Goal: Task Accomplishment & Management: Use online tool/utility

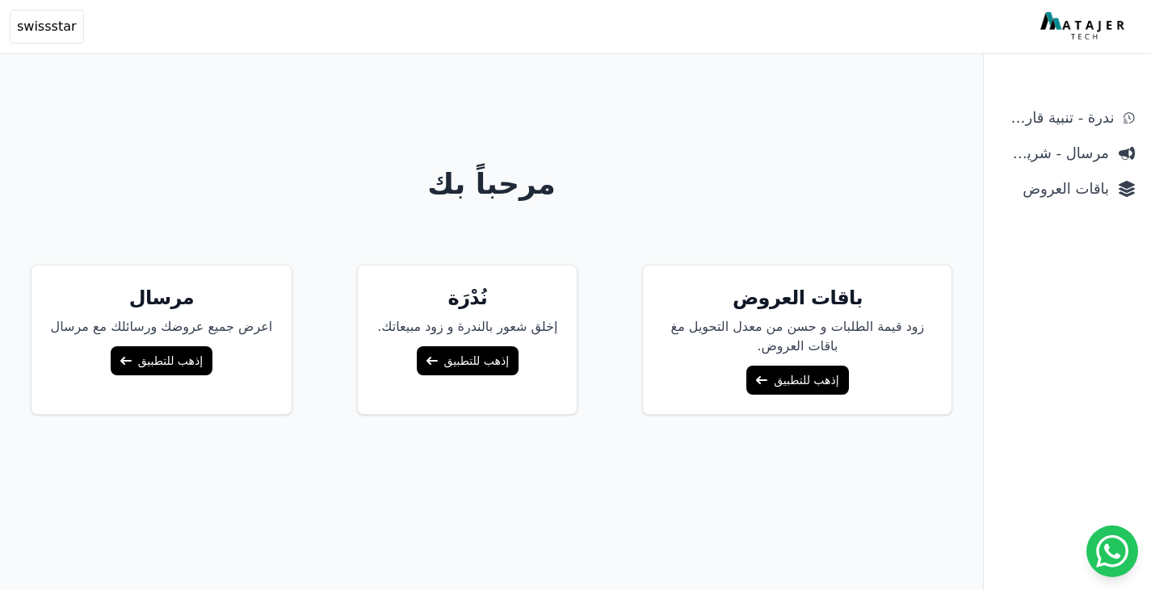
click at [1079, 156] on span "مرسال - شريط دعاية" at bounding box center [1054, 153] width 109 height 23
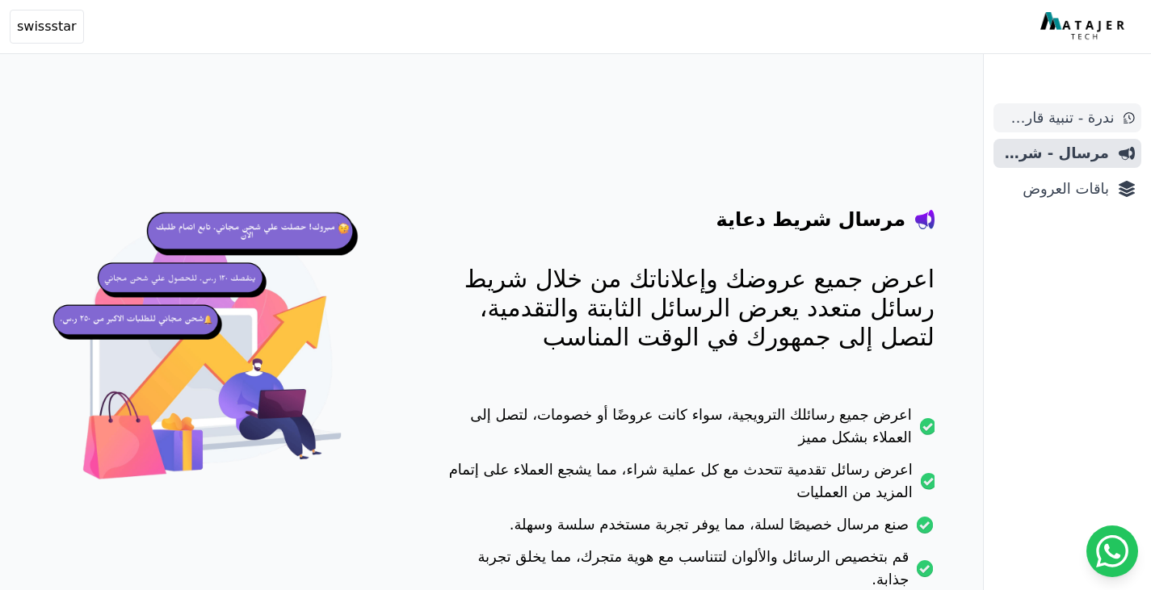
click at [1064, 128] on span "ندرة - تنبية قارب علي النفاذ" at bounding box center [1057, 118] width 114 height 23
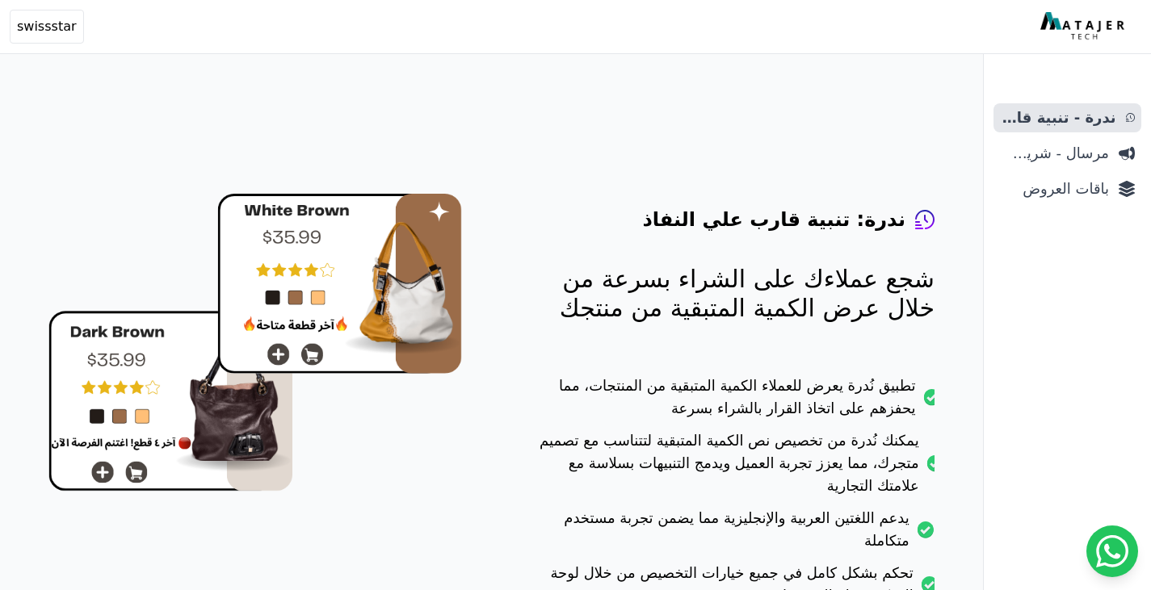
click at [1059, 185] on span "باقات العروض" at bounding box center [1054, 189] width 109 height 23
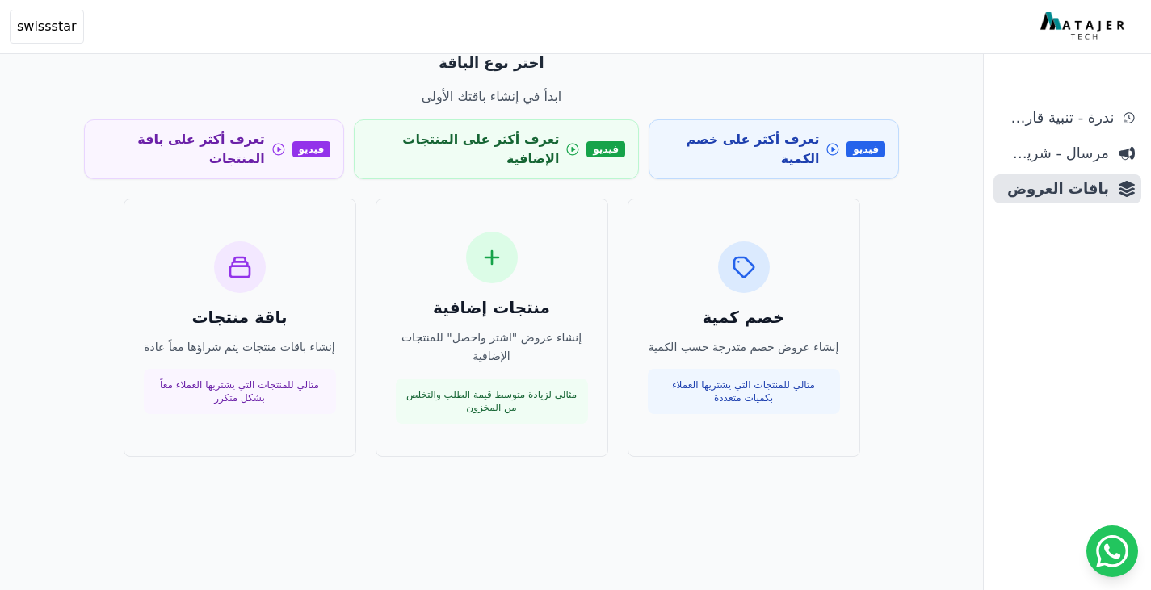
scroll to position [77, 0]
click at [159, 452] on div "اختر نوع الباقة ابدأ في إنشاء باقتك الأولى فيديو تعرف أكثر على خصم الكمية فيديو…" at bounding box center [492, 255] width 854 height 444
click at [55, 346] on div "اختر نوع الباقة ابدأ في إنشاء باقتك الأولى فيديو تعرف أكثر على خصم الكمية فيديو…" at bounding box center [491, 296] width 983 height 590
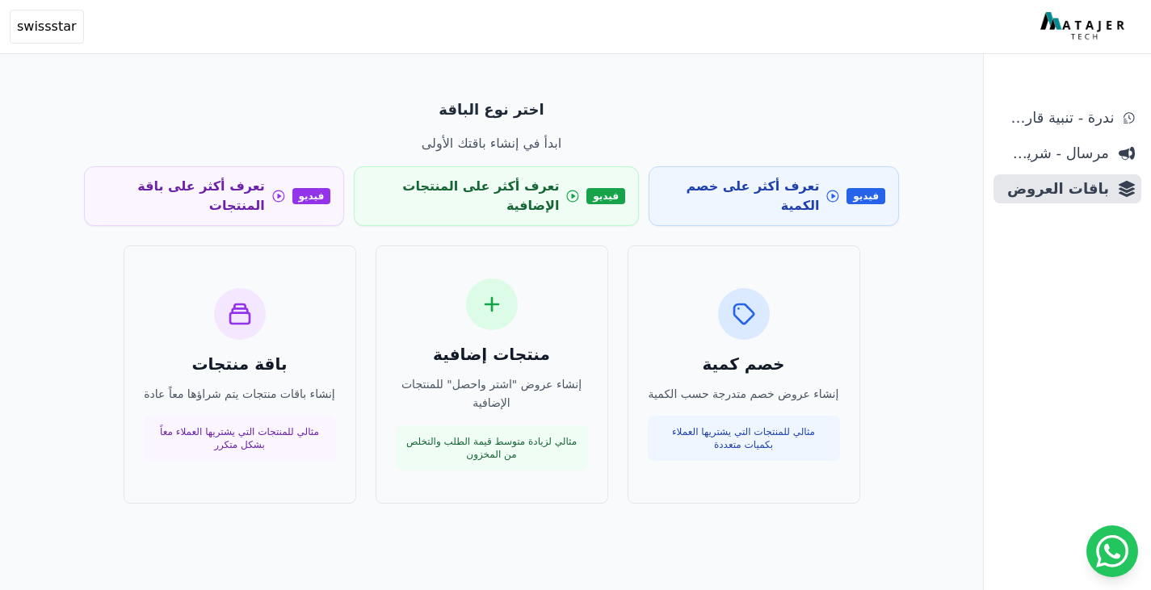
scroll to position [0, 0]
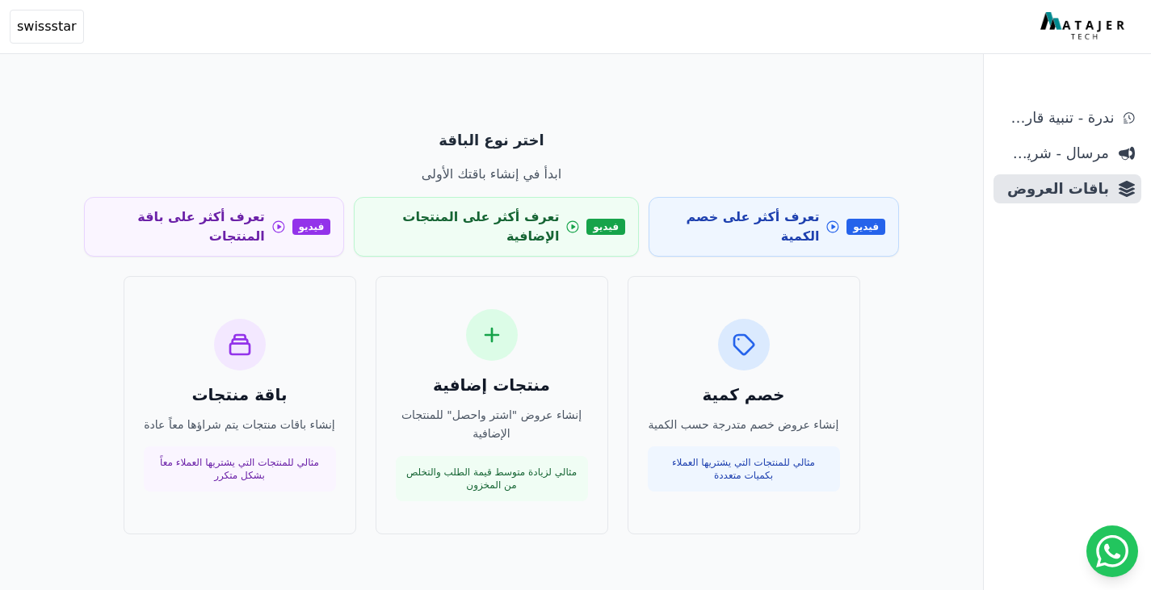
click at [689, 162] on div "اختر نوع الباقة ابدأ في إنشاء باقتك الأولى" at bounding box center [491, 156] width 815 height 55
click at [360, 171] on p "ابدأ في إنشاء باقتك الأولى" at bounding box center [491, 174] width 815 height 19
click at [740, 384] on h3 "خصم كمية" at bounding box center [744, 395] width 192 height 23
click at [578, 382] on div "منتجات إضافية إنشاء عروض "اشتر واحصل" للمنتجات الإضافية مثالي لزيادة متوسط قيمة…" at bounding box center [492, 405] width 192 height 192
click at [300, 384] on h3 "باقة منتجات" at bounding box center [240, 395] width 192 height 23
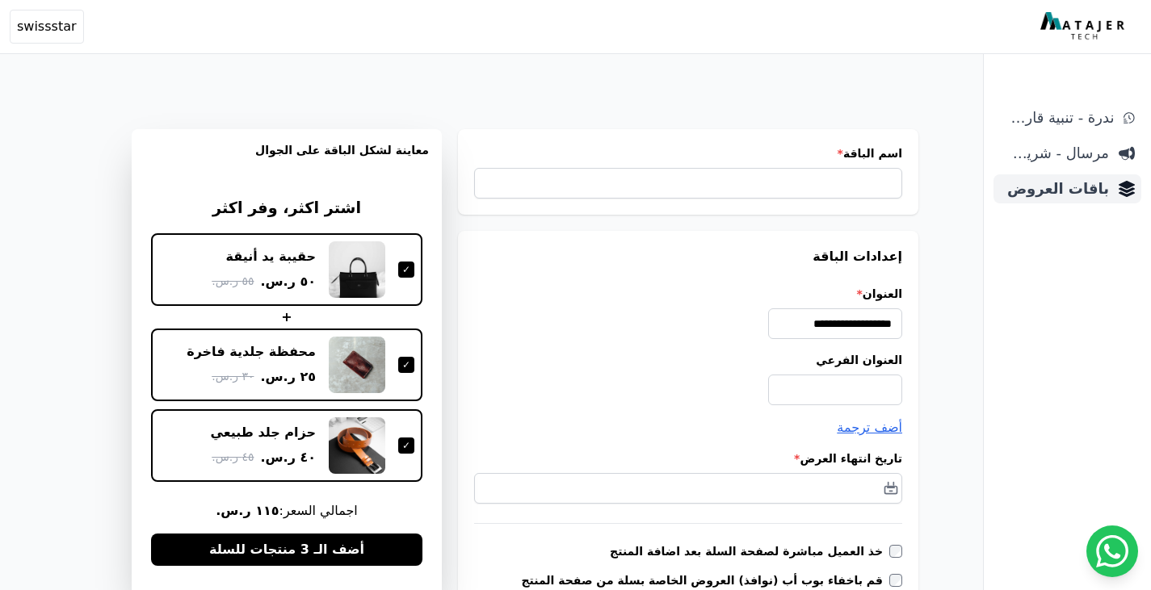
click at [1038, 194] on span "باقات العروض" at bounding box center [1054, 189] width 109 height 23
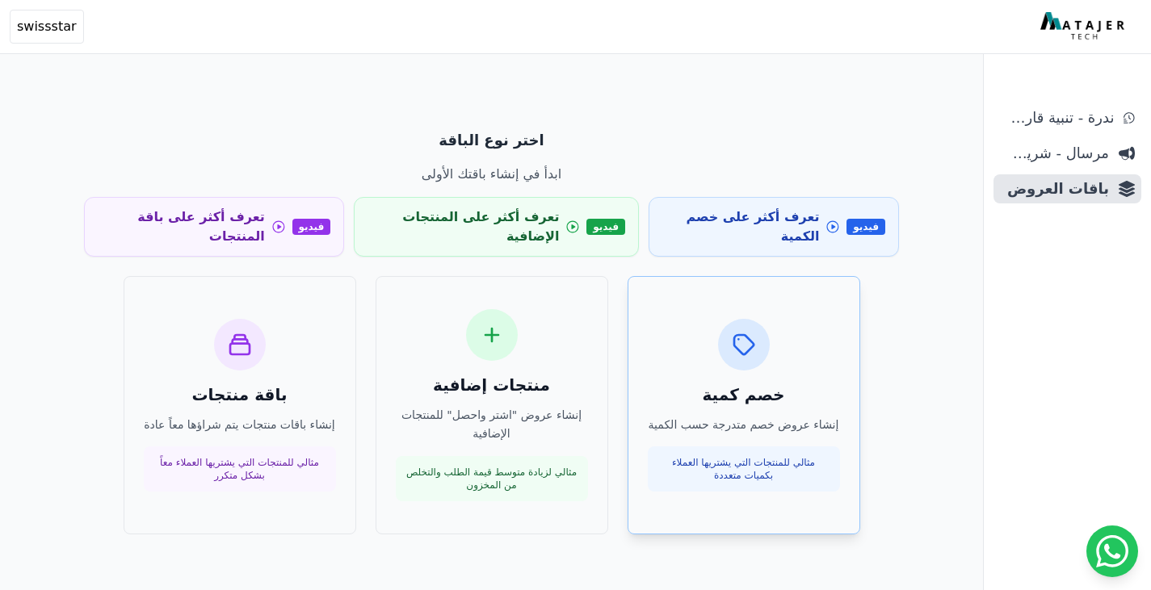
scroll to position [78, 0]
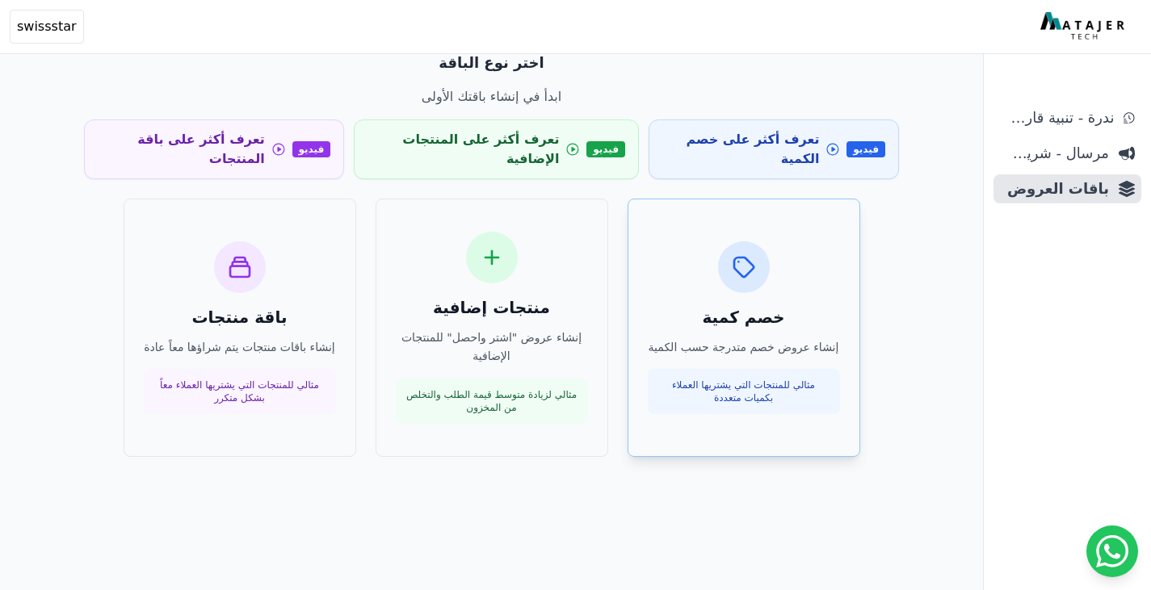
click at [771, 308] on h3 "خصم كمية" at bounding box center [744, 317] width 192 height 23
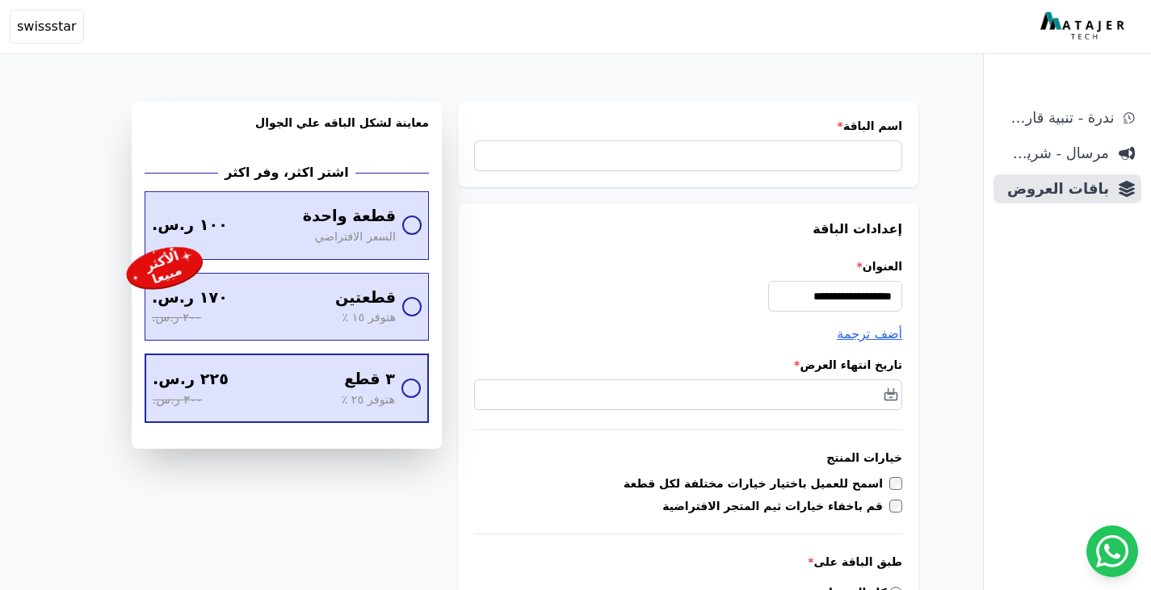
scroll to position [26, 0]
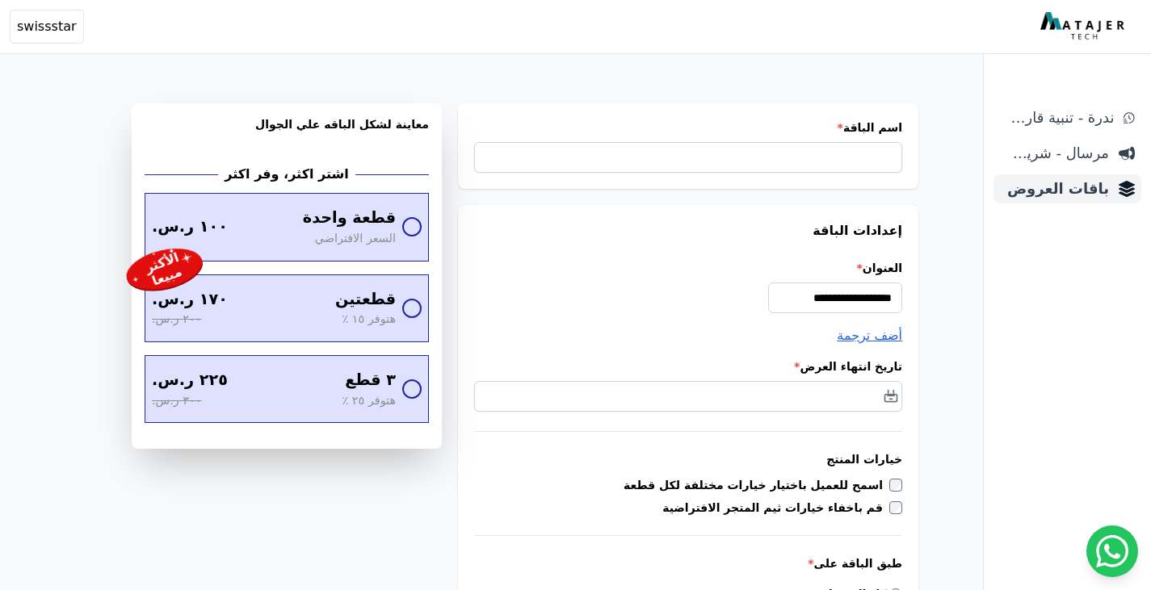
click at [1018, 199] on span "باقات العروض" at bounding box center [1054, 189] width 109 height 23
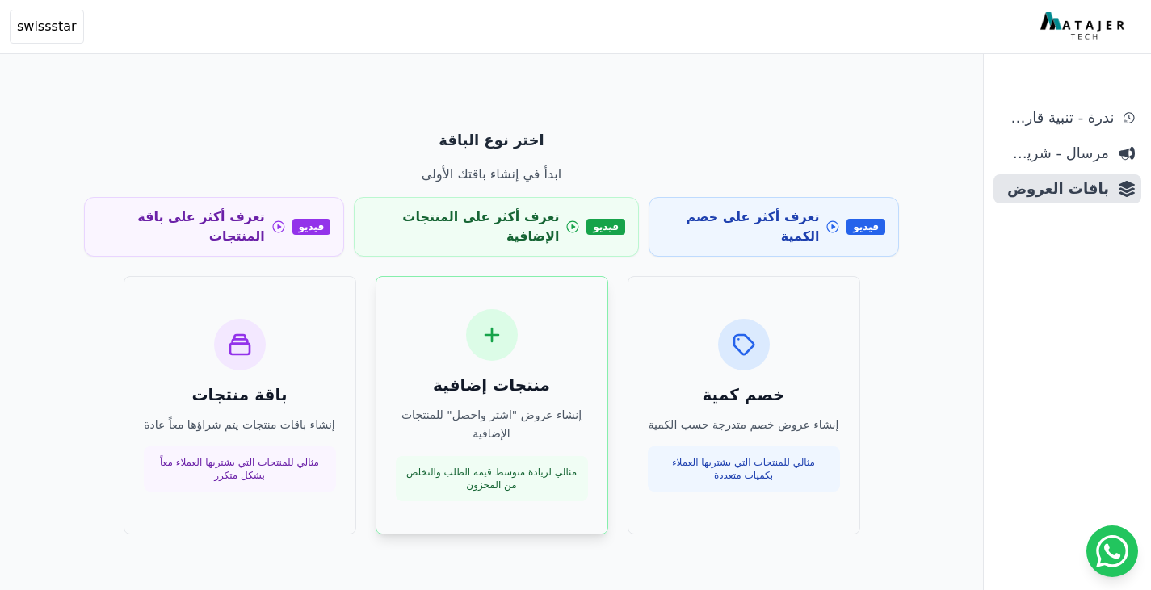
click at [536, 406] on p "إنشاء عروض "اشتر واحصل" للمنتجات الإضافية" at bounding box center [492, 424] width 192 height 37
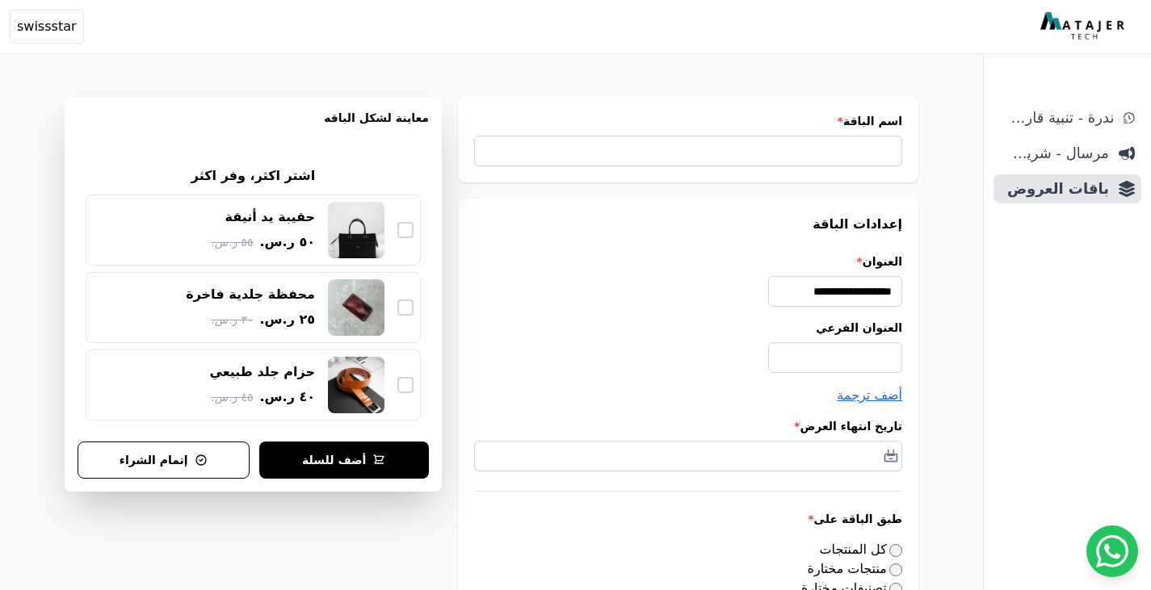
scroll to position [36, 0]
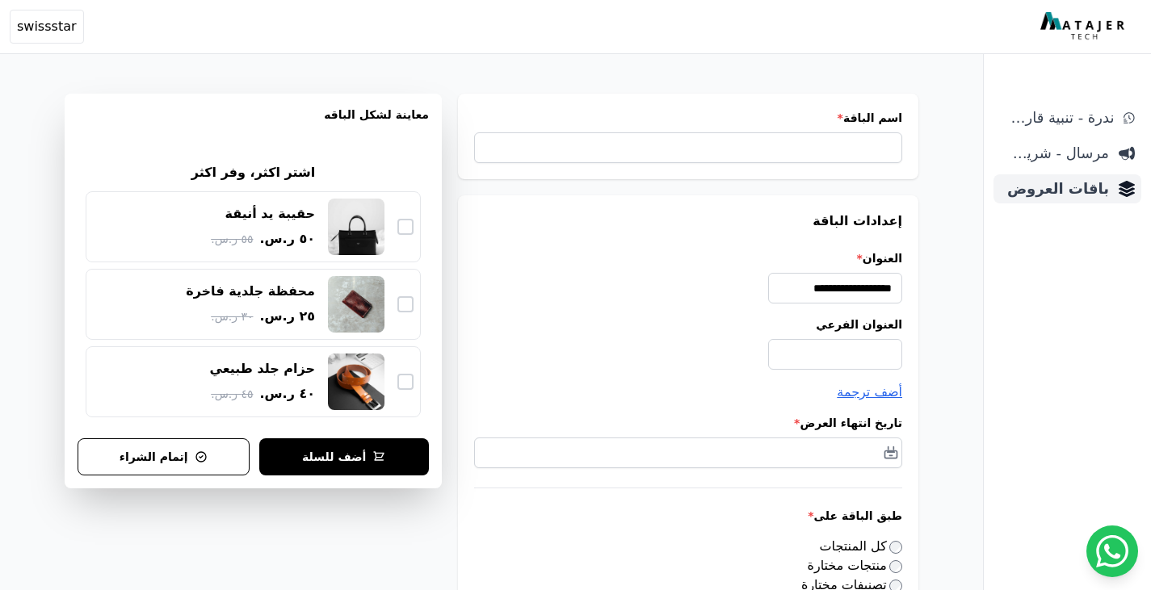
click at [1114, 200] on link "باقات العروض" at bounding box center [1067, 188] width 148 height 29
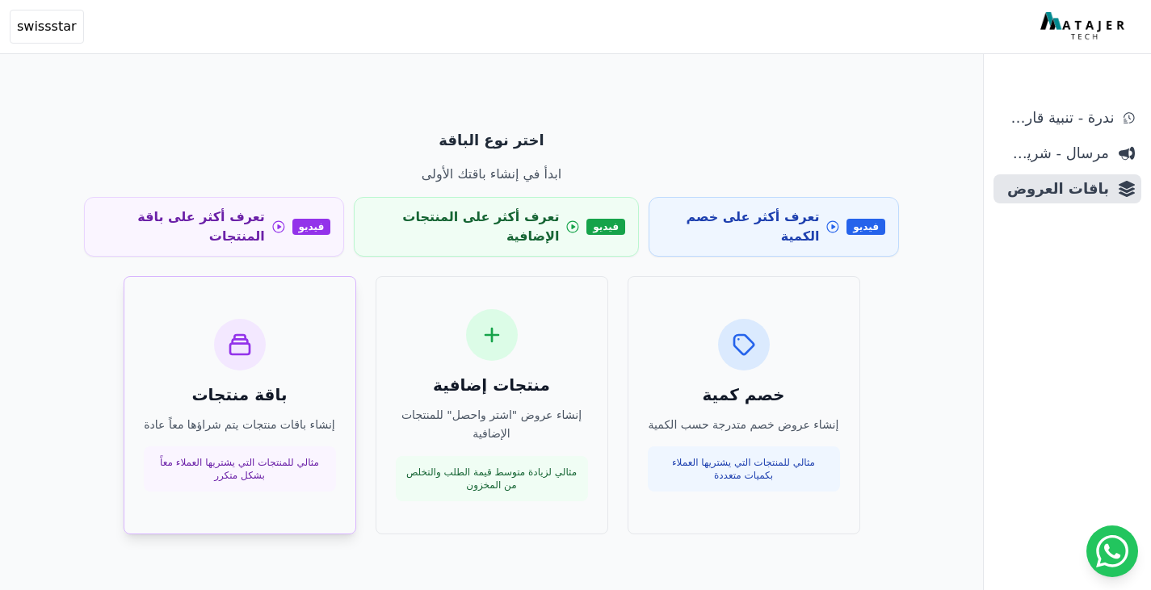
click at [281, 384] on h3 "باقة منتجات" at bounding box center [240, 395] width 192 height 23
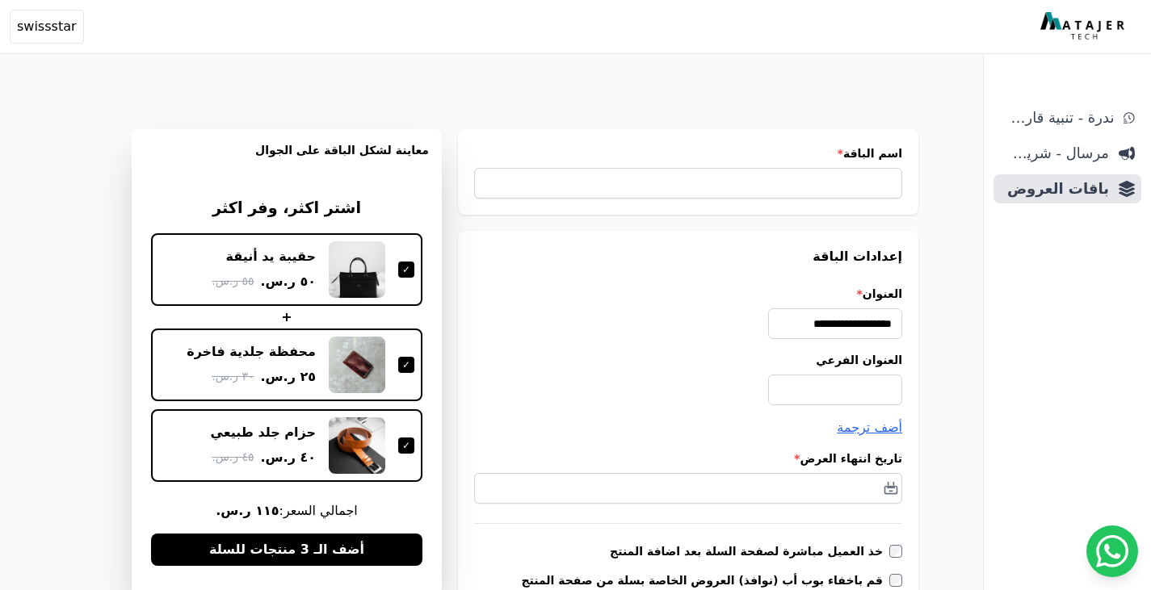
click at [406, 446] on div at bounding box center [406, 446] width 16 height 16
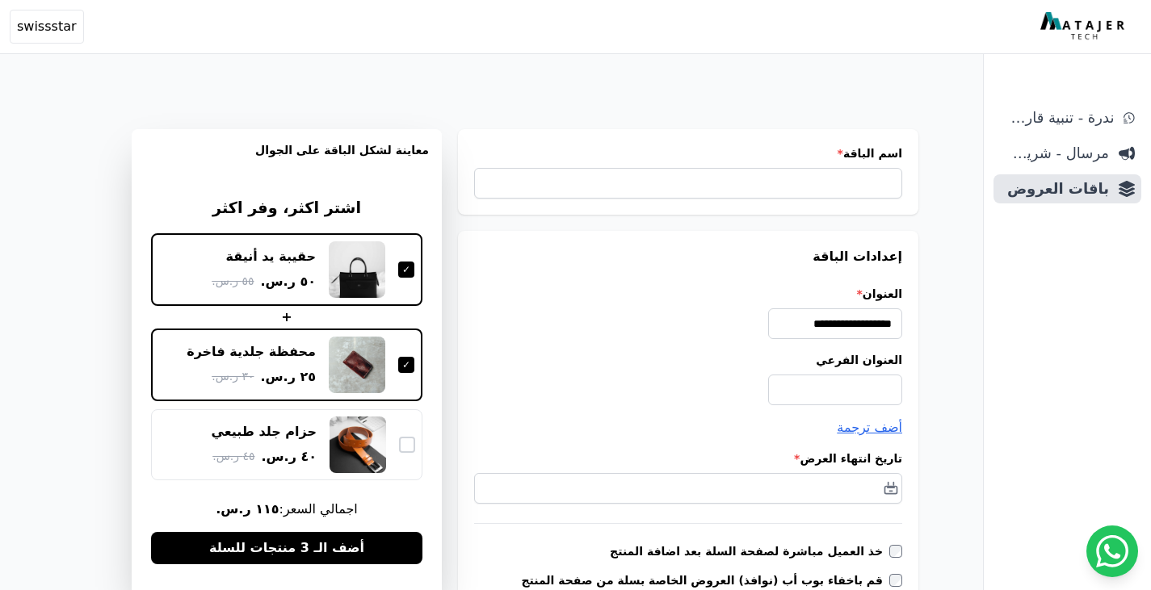
click at [406, 446] on div at bounding box center [407, 445] width 16 height 16
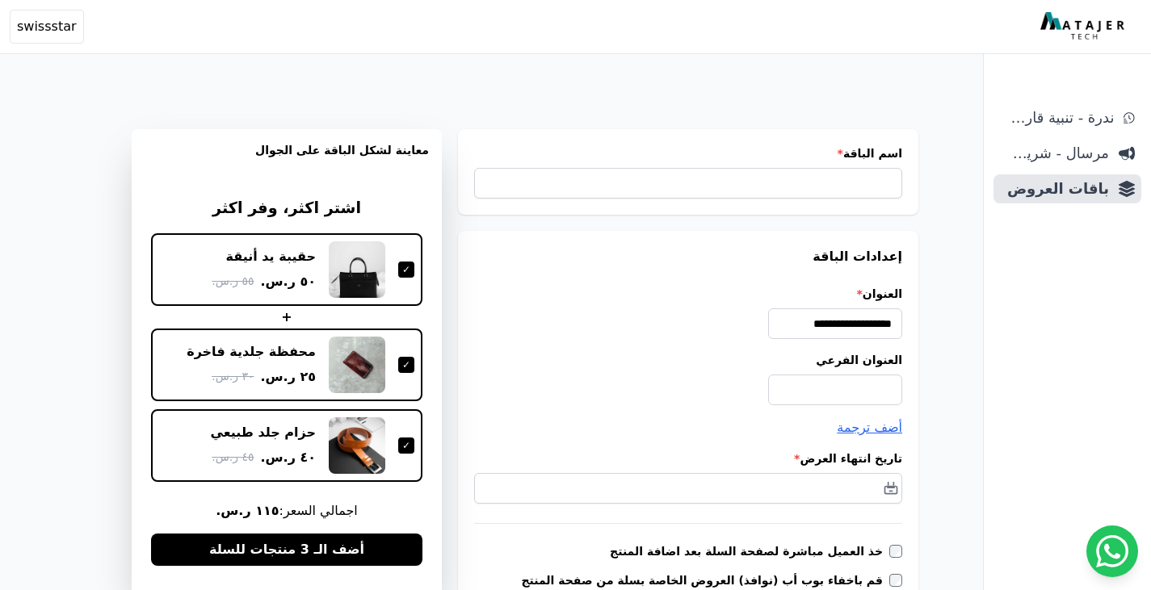
click at [416, 359] on div "محفظة جلدية فاخرة ٢٥ ر.س. ٣٠ ر.س." at bounding box center [286, 365] width 271 height 73
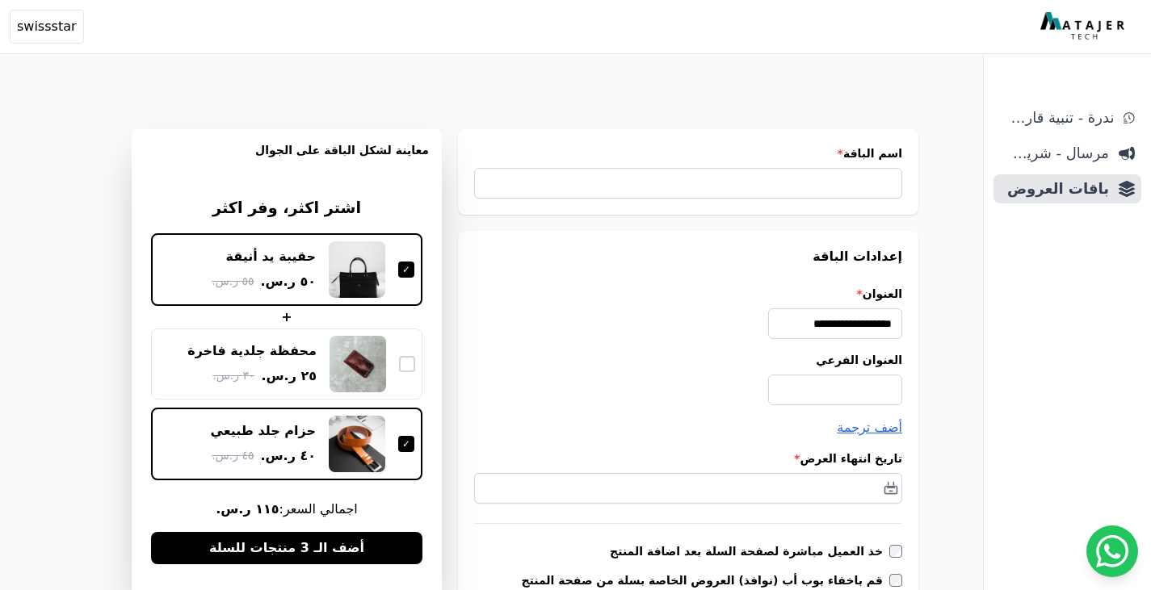
click at [416, 359] on div "محفظة جلدية فاخرة ٢٥ ر.س. ٣٠ ر.س." at bounding box center [286, 364] width 271 height 71
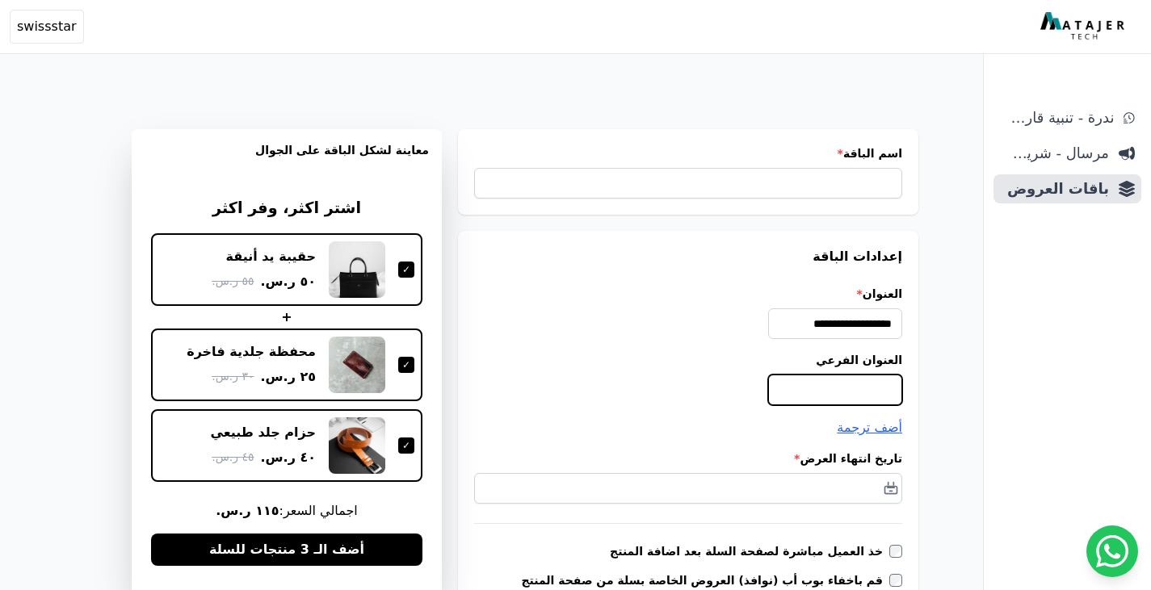
click at [807, 399] on input "العنوان الفرعي" at bounding box center [835, 390] width 134 height 31
click at [1089, 196] on span "باقات العروض" at bounding box center [1054, 189] width 109 height 23
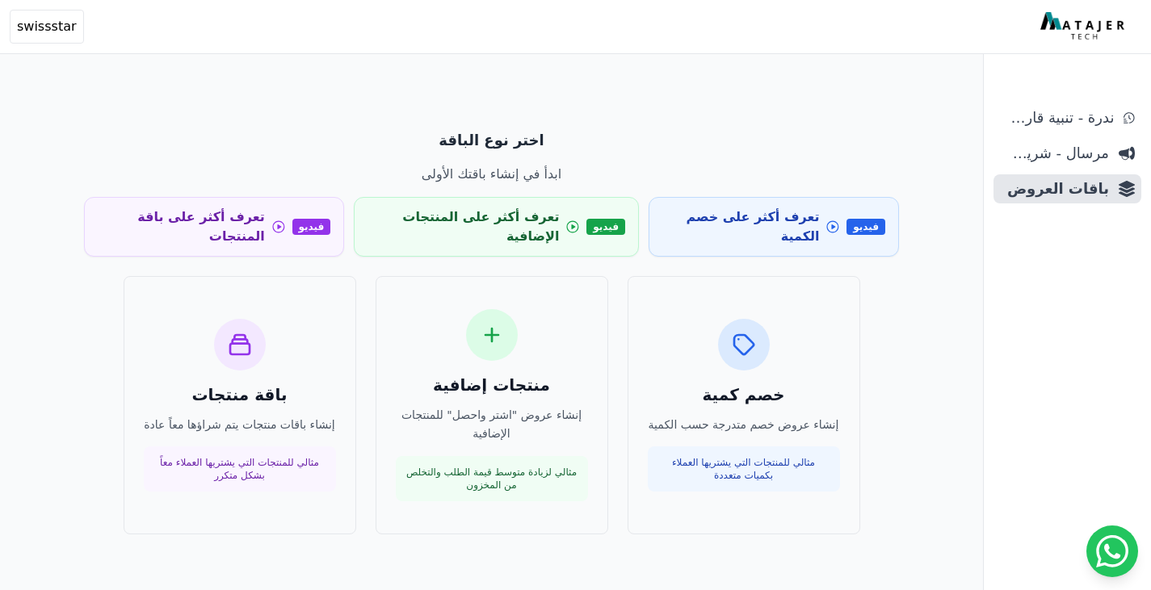
click at [442, 522] on div "اختر نوع الباقة ابدأ في إنشاء باقتك الأولى فيديو تعرف أكثر على خصم الكمية فيديو…" at bounding box center [492, 332] width 854 height 444
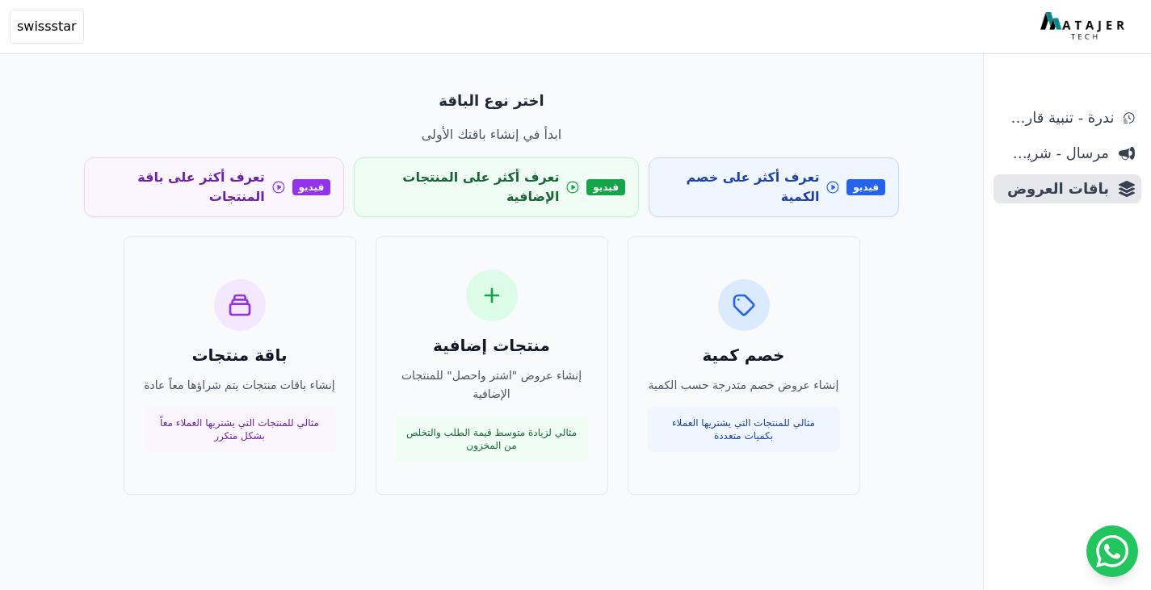
scroll to position [40, 0]
click at [753, 317] on div "خصم كمية إنشاء عروض خصم متدرجة حسب الكمية مثالي للمنتجات التي يشتريها العملاء ب…" at bounding box center [744, 366] width 192 height 174
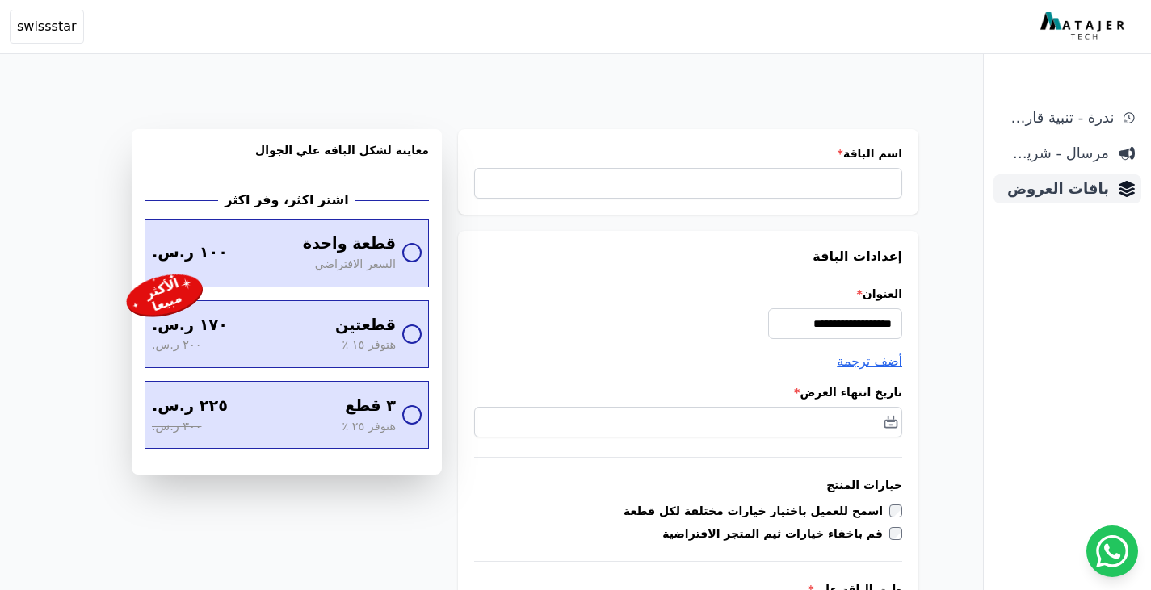
click at [1044, 198] on span "باقات العروض" at bounding box center [1054, 189] width 109 height 23
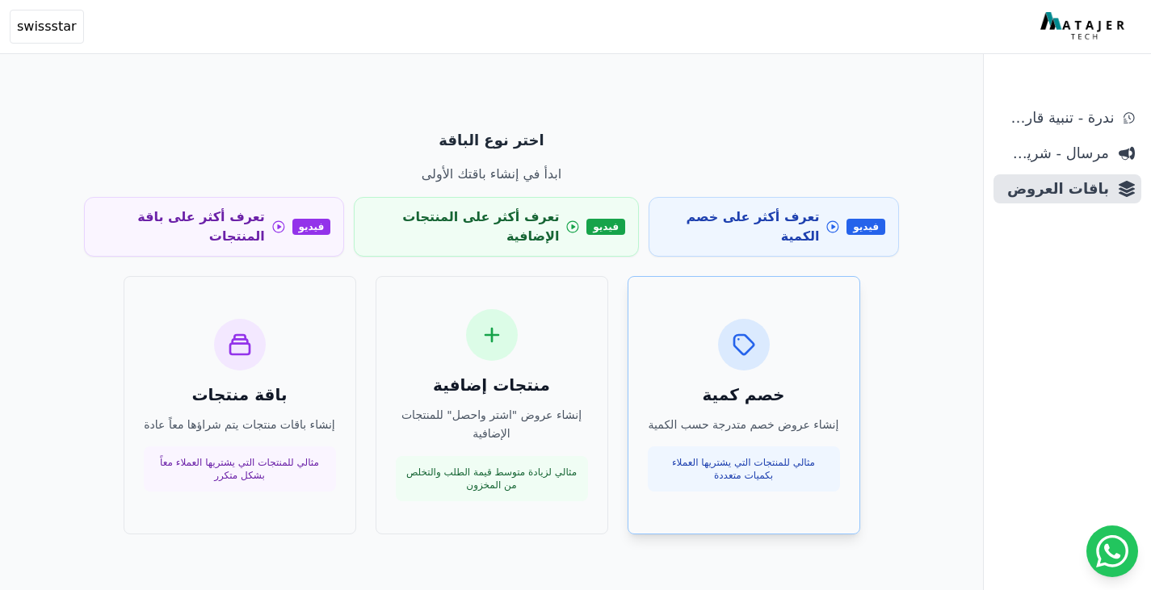
click at [746, 361] on div "خصم كمية إنشاء عروض خصم متدرجة حسب الكمية مثالي للمنتجات التي يشتريها العملاء ب…" at bounding box center [744, 406] width 192 height 174
click at [759, 384] on h3 "خصم كمية" at bounding box center [744, 395] width 192 height 23
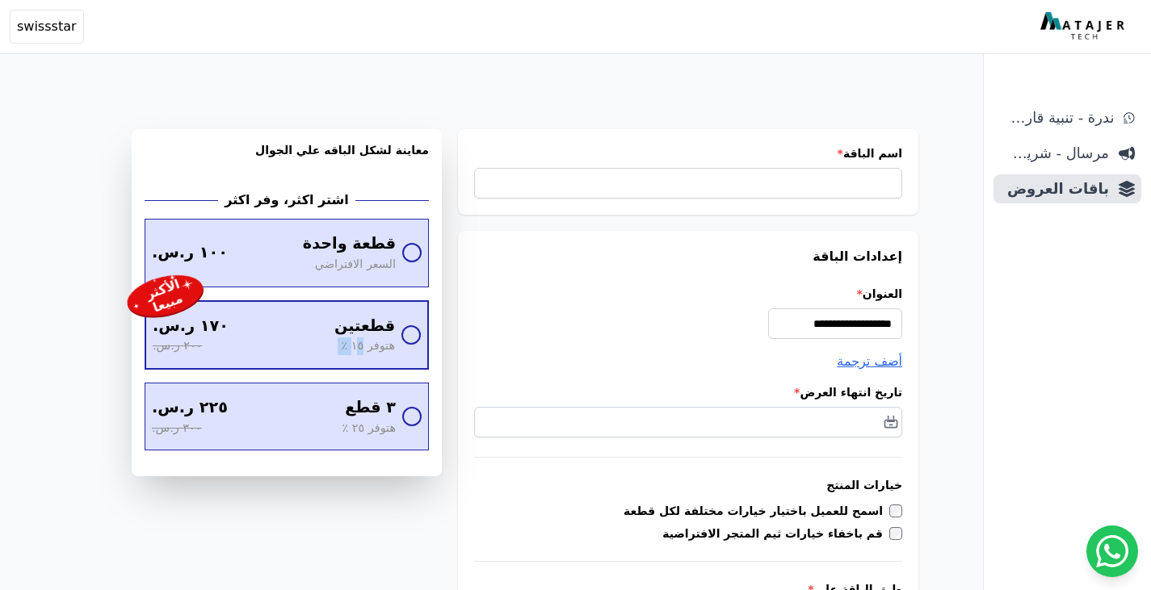
drag, startPoint x: 359, startPoint y: 351, endPoint x: 328, endPoint y: 351, distance: 31.5
click at [328, 351] on div "قطعتين هتوفر ١٥ ٪ ١٧٠ ر.س. ٢٠٠ ر.س." at bounding box center [274, 335] width 242 height 40
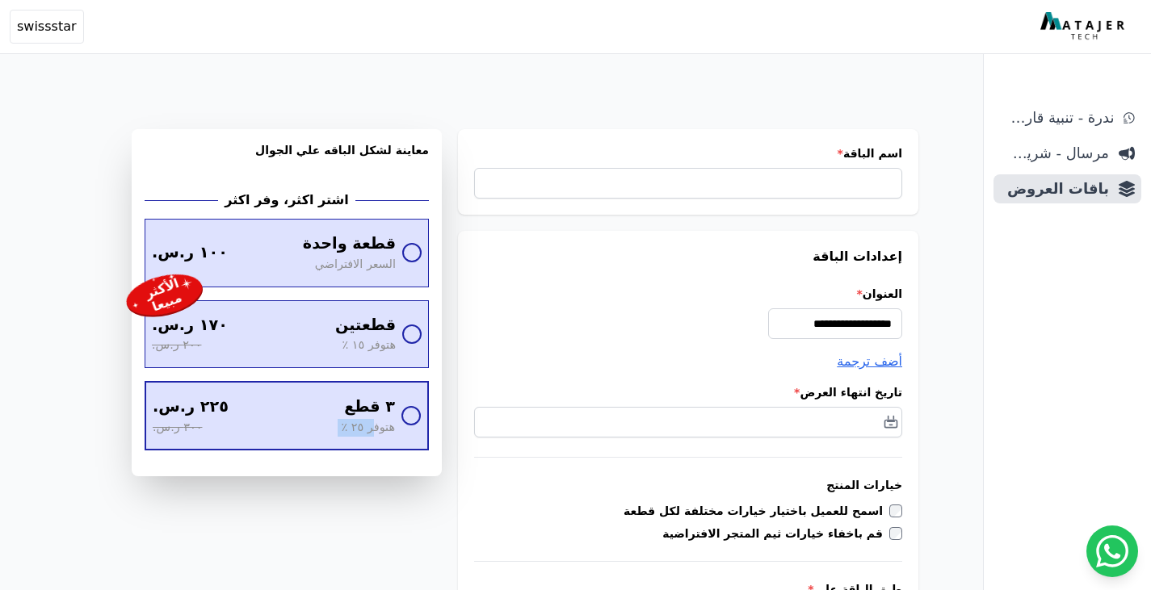
drag, startPoint x: 371, startPoint y: 430, endPoint x: 325, endPoint y: 431, distance: 46.0
click at [325, 431] on div "٣ قطع هتوفر ٢٥ ٪ ٢٢٥ ر.س. ٣٠٠ ر.س." at bounding box center [274, 416] width 242 height 40
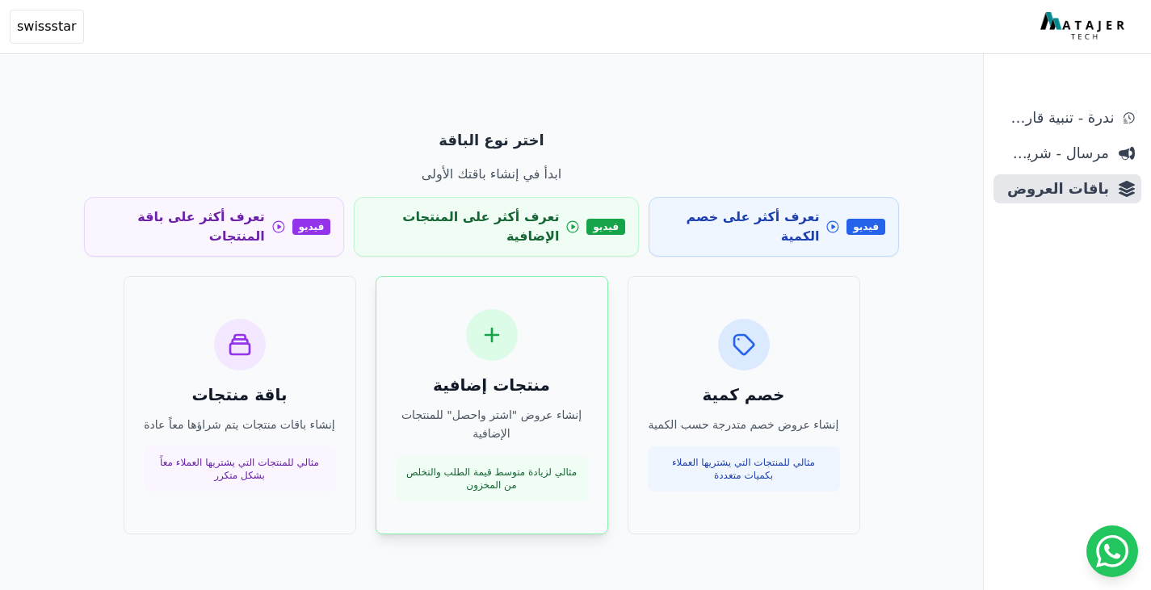
click at [516, 340] on div "منتجات إضافية إنشاء عروض "اشتر واحصل" للمنتجات الإضافية مثالي لزيادة متوسط قيمة…" at bounding box center [492, 405] width 192 height 192
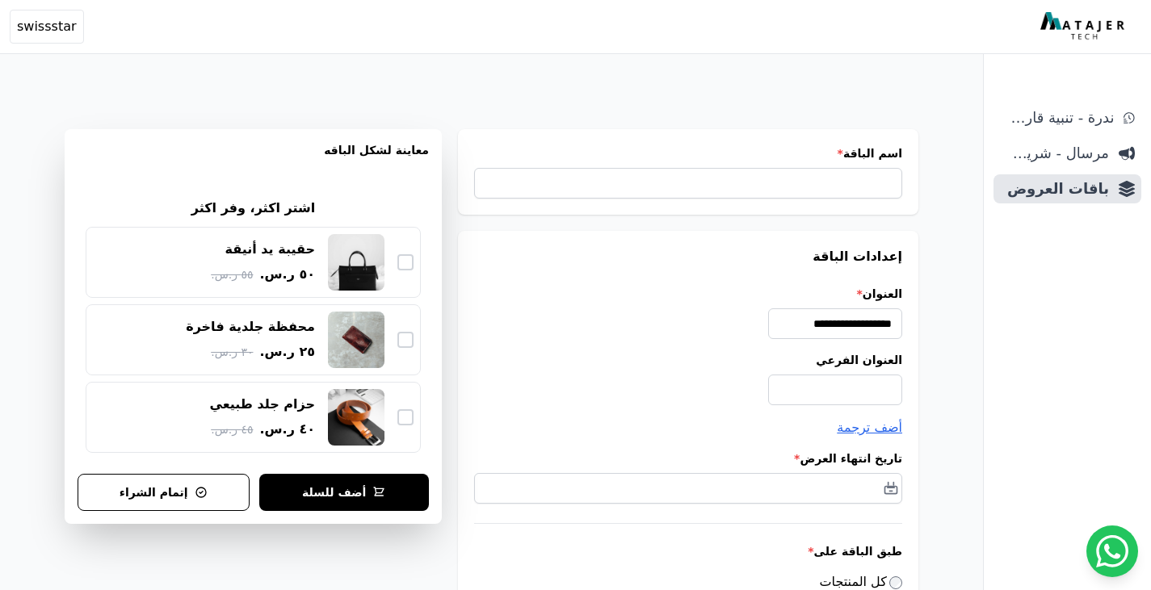
scroll to position [1, 0]
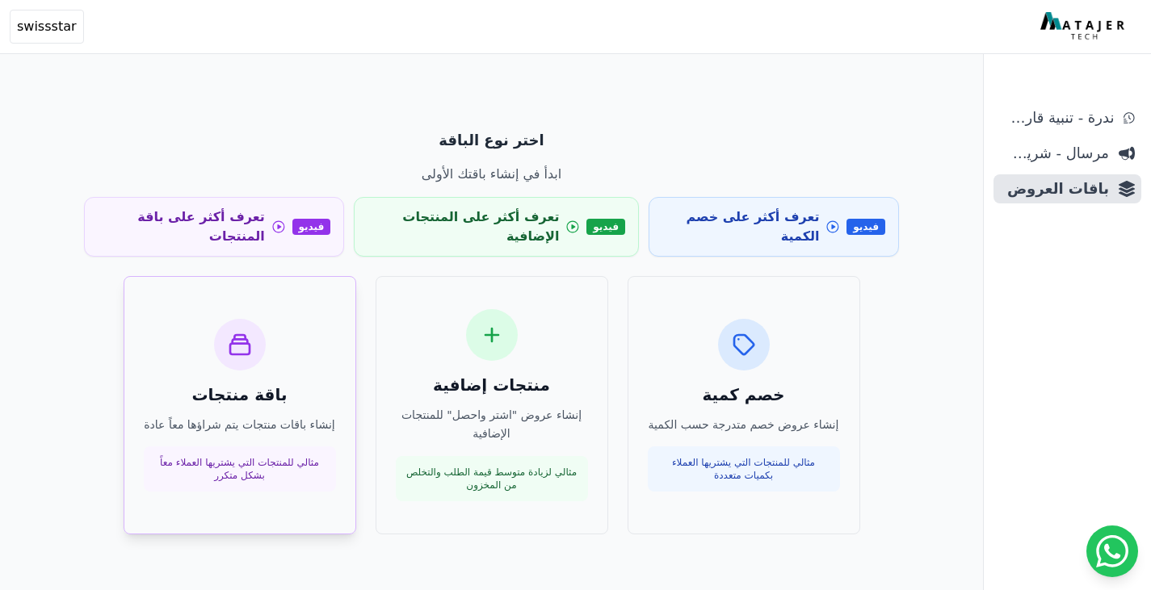
click at [262, 343] on div "باقة منتجات إنشاء باقات منتجات يتم شراؤها معاً عادة مثالي للمنتجات التي يشتريها…" at bounding box center [240, 406] width 192 height 174
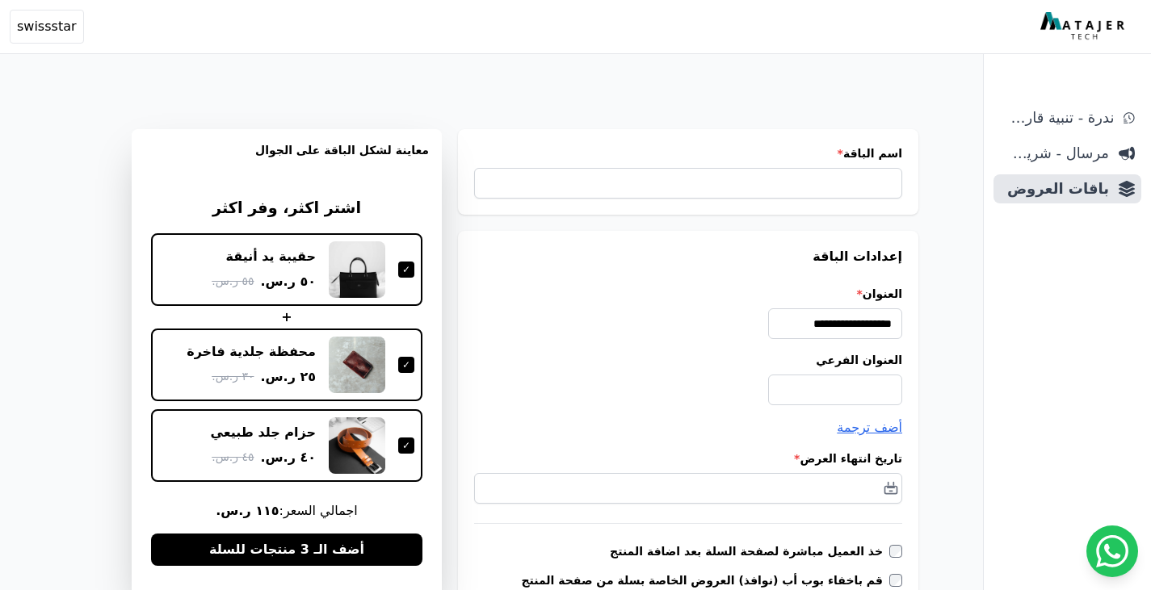
click at [403, 276] on div at bounding box center [406, 270] width 16 height 16
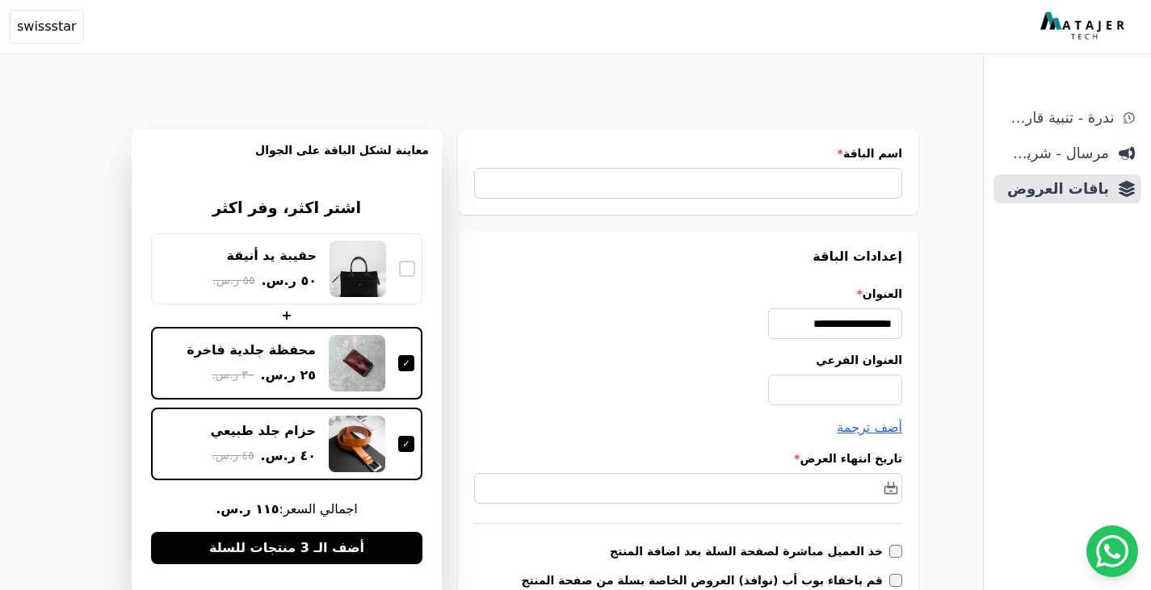
click at [397, 361] on div "محفظة جلدية فاخرة ٢٥ ر.س. ٣٠ ر.س." at bounding box center [286, 363] width 255 height 57
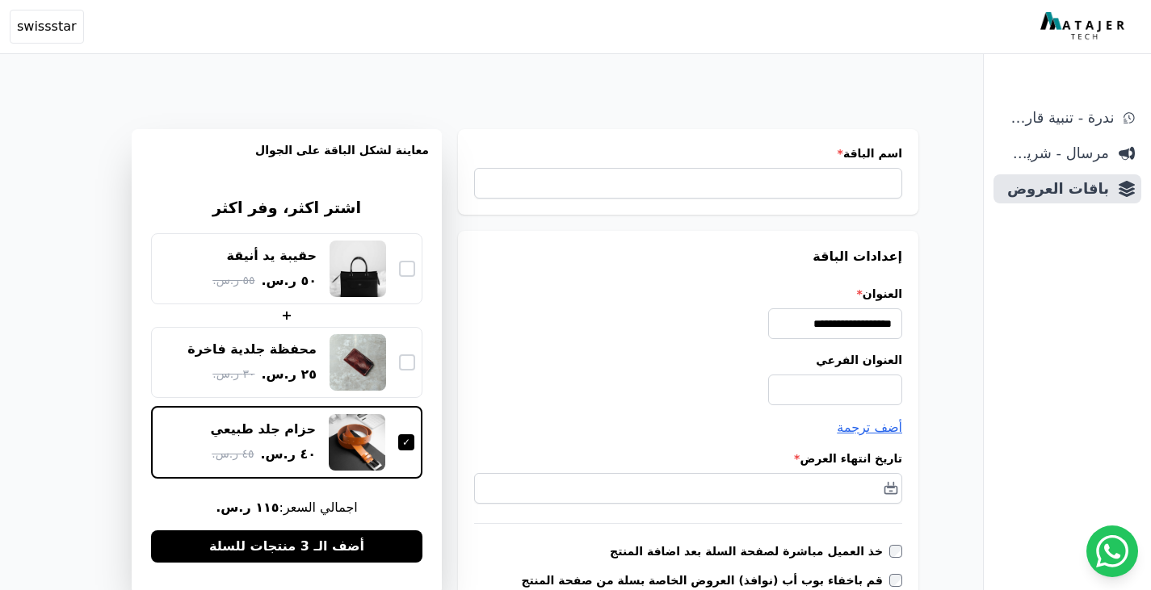
click at [401, 410] on div "حزام جلد طبيعي ٤٠ ر.س. ٤٥ ر.س." at bounding box center [286, 442] width 271 height 73
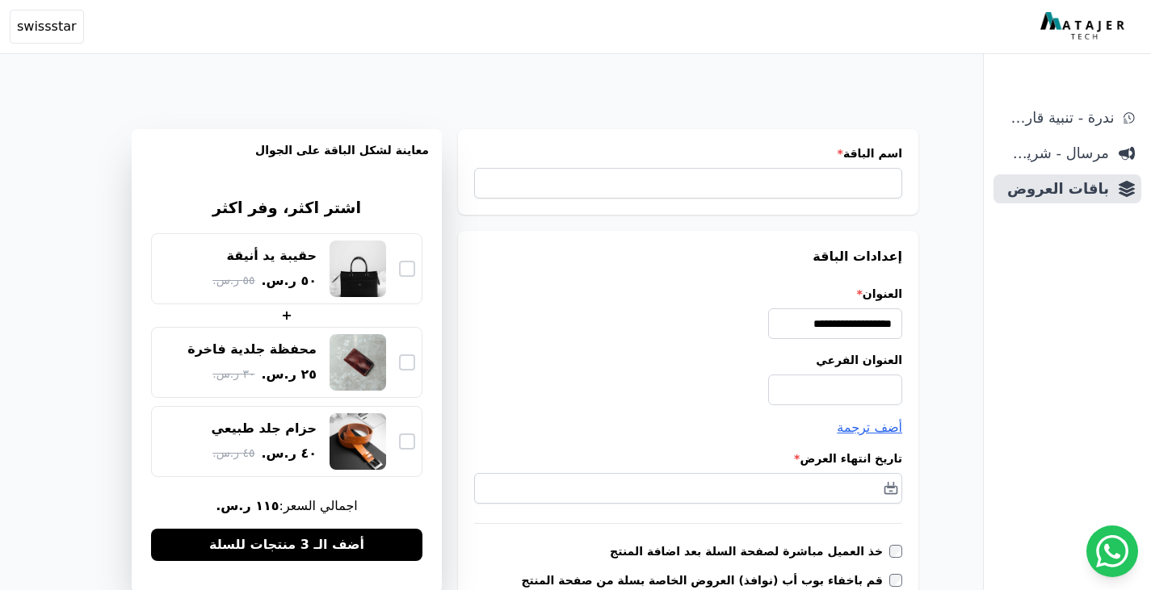
click at [410, 304] on div "حقيبة يد أنيقة ٥٠ ر.س. ٥٥ ر.س." at bounding box center [286, 268] width 271 height 71
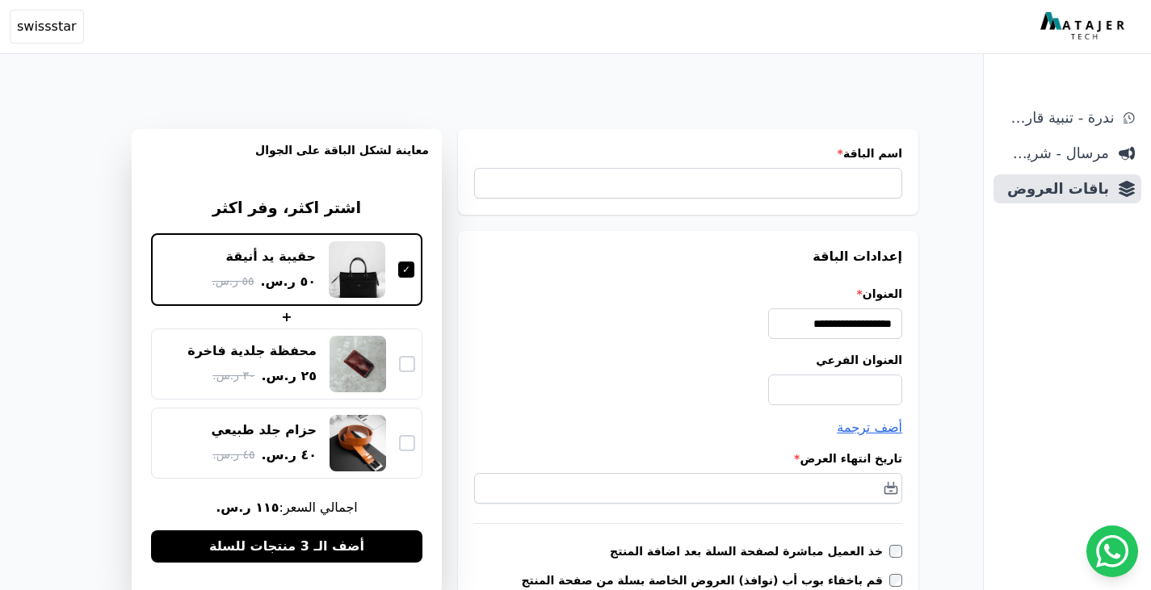
click at [406, 372] on div "محفظة جلدية فاخرة ٢٥ ر.س. ٣٠ ر.س." at bounding box center [286, 364] width 257 height 57
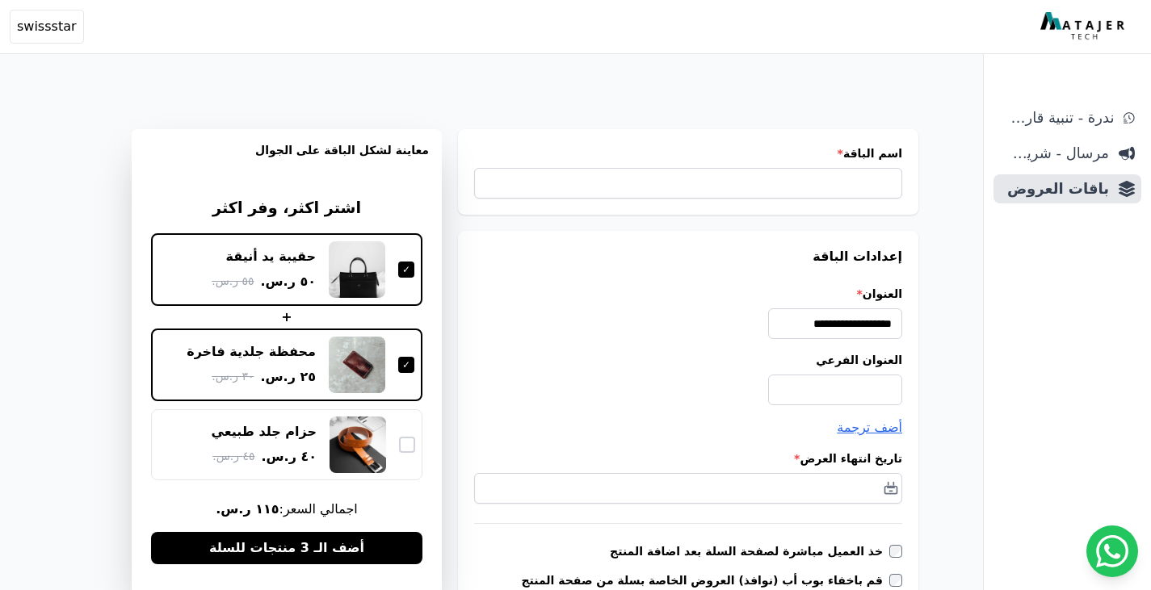
click at [396, 463] on div "حزام جلد طبيعي ٤٠ ر.س. ٤٥ ر.س." at bounding box center [286, 445] width 257 height 57
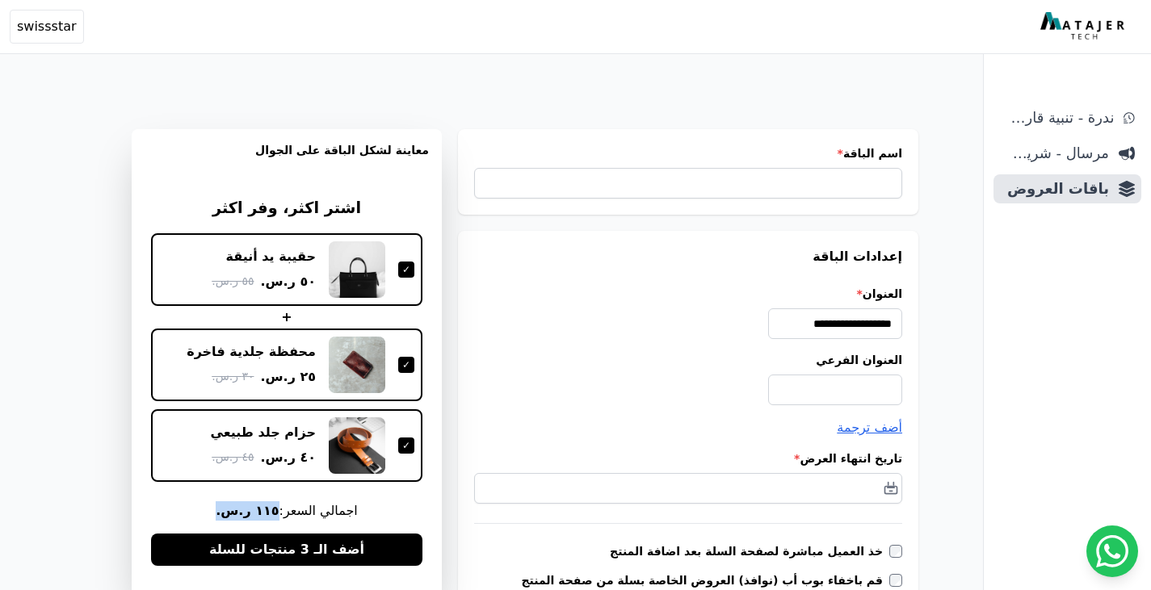
drag, startPoint x: 273, startPoint y: 511, endPoint x: 210, endPoint y: 509, distance: 63.0
click at [210, 509] on span "اجمالي السعر: ١١٥ ر.س." at bounding box center [286, 510] width 271 height 19
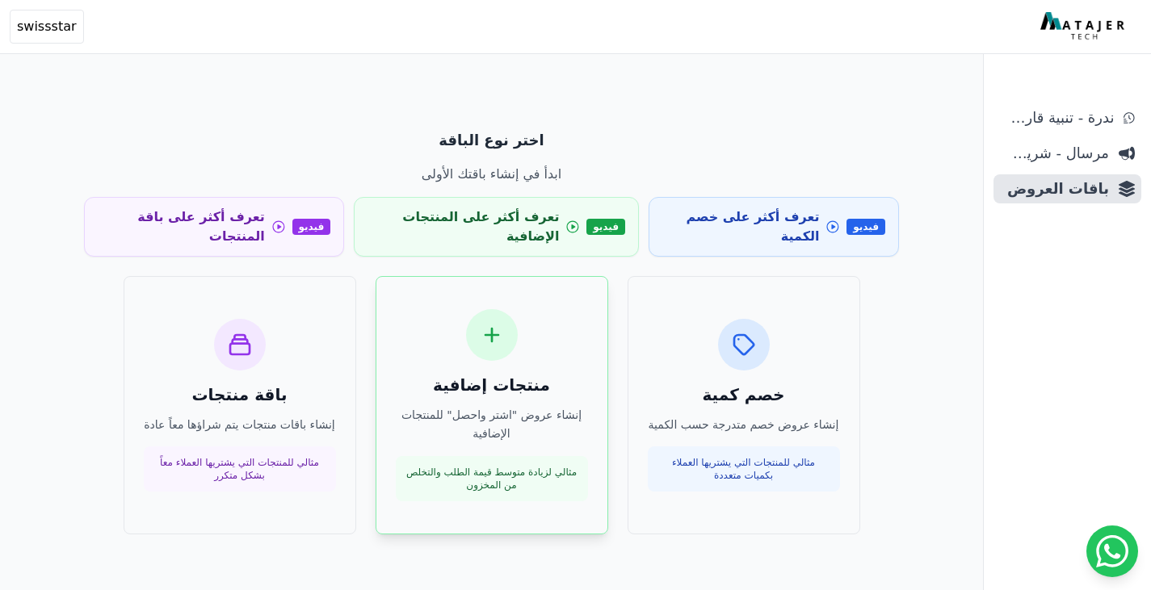
drag, startPoint x: 505, startPoint y: 316, endPoint x: 466, endPoint y: 333, distance: 42.3
drag, startPoint x: 466, startPoint y: 333, endPoint x: 493, endPoint y: 321, distance: 30.0
drag, startPoint x: 493, startPoint y: 321, endPoint x: 475, endPoint y: 373, distance: 55.7
drag, startPoint x: 475, startPoint y: 373, endPoint x: 587, endPoint y: 110, distance: 286.2
click at [587, 110] on div "اختر نوع الباقة ابدأ في إنشاء باقتك الأولى فيديو تعرف أكثر على خصم الكمية فيديو…" at bounding box center [492, 332] width 854 height 444
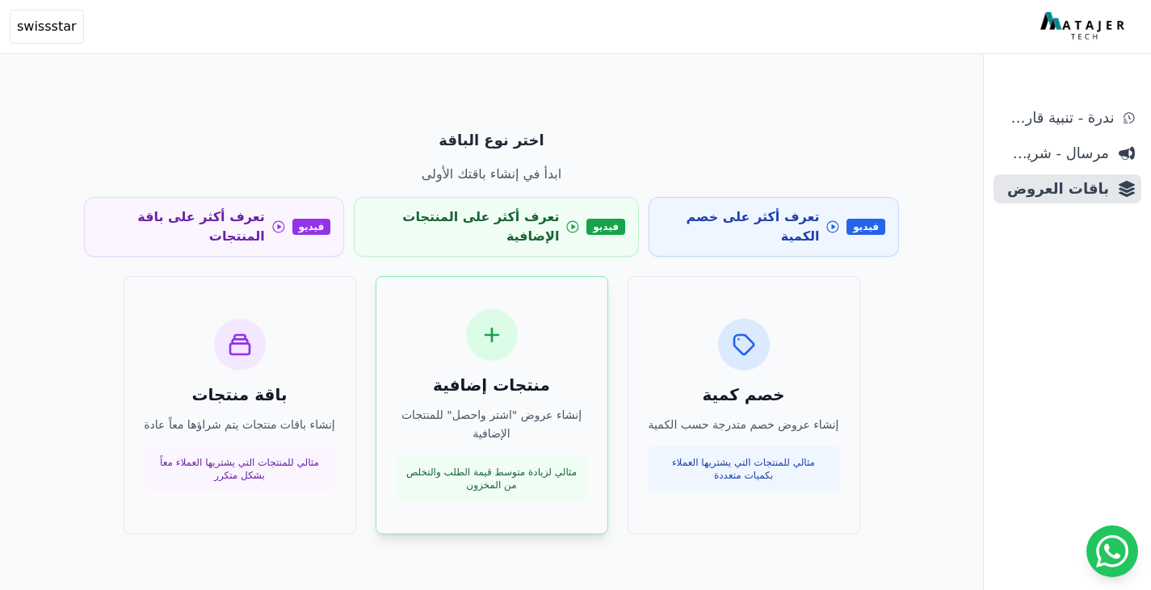
click at [489, 329] on icon at bounding box center [491, 335] width 13 height 13
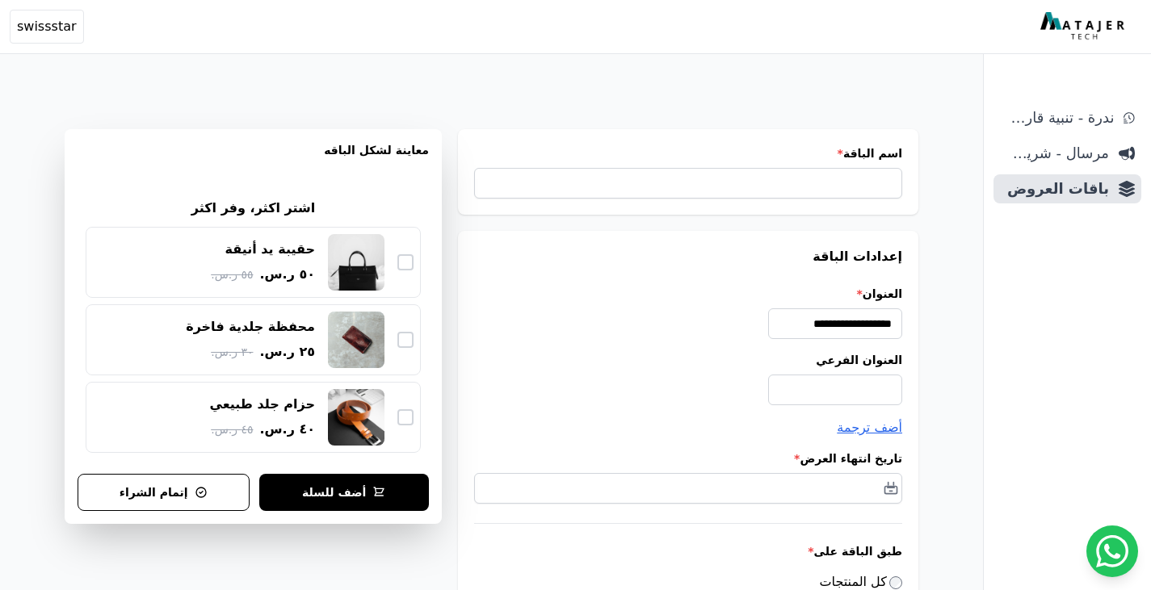
click at [410, 249] on div "حقيبة يد أنيقة ٥٠ ر.س. ٥٥ ر.س." at bounding box center [253, 262] width 321 height 57
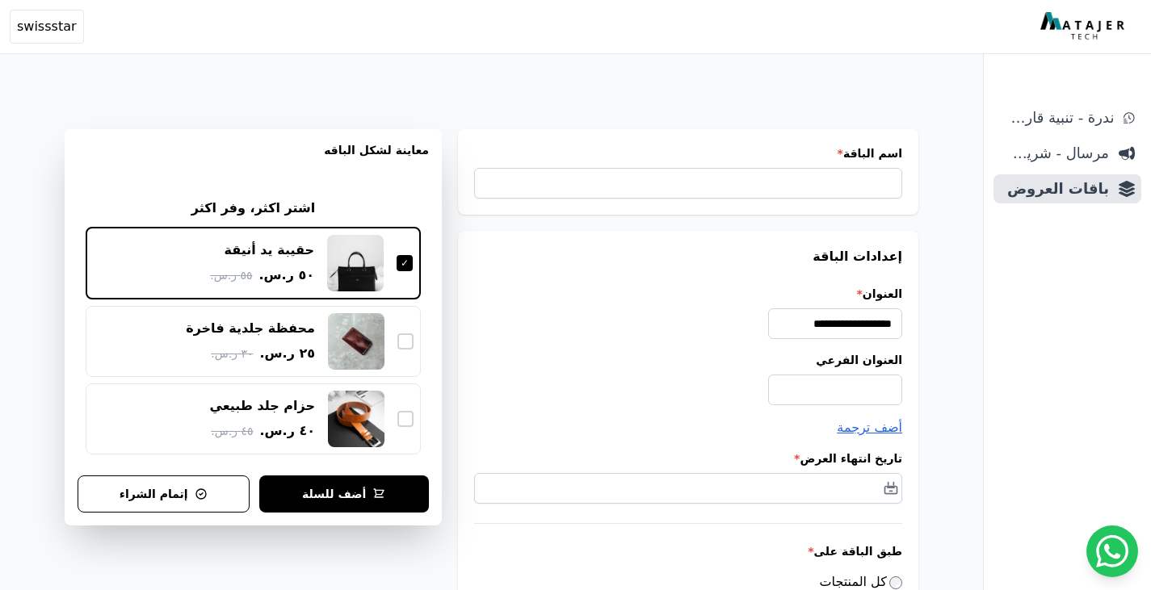
drag, startPoint x: 258, startPoint y: 282, endPoint x: 278, endPoint y: 290, distance: 21.0
click at [262, 291] on div "حقيبة يد أنيقة ٥٠ ر.س. ٥٥ ر.س." at bounding box center [253, 263] width 319 height 57
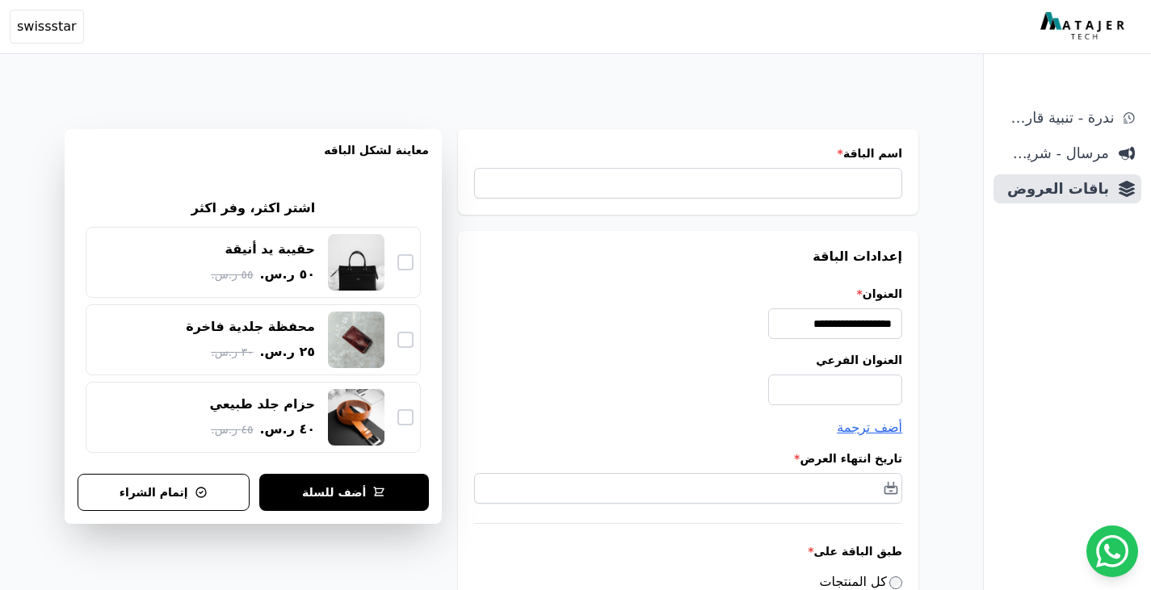
click at [405, 265] on div at bounding box center [405, 262] width 16 height 16
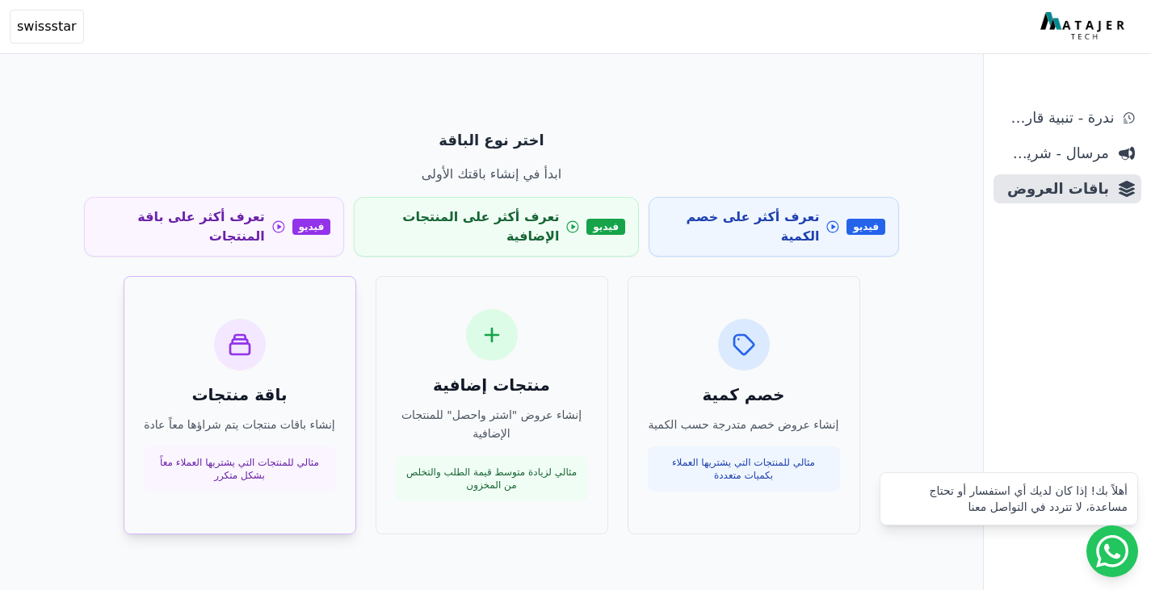
click at [261, 319] on div "باقة منتجات إنشاء باقات منتجات يتم شراؤها معاً عادة مثالي للمنتجات التي يشتريها…" at bounding box center [240, 406] width 192 height 174
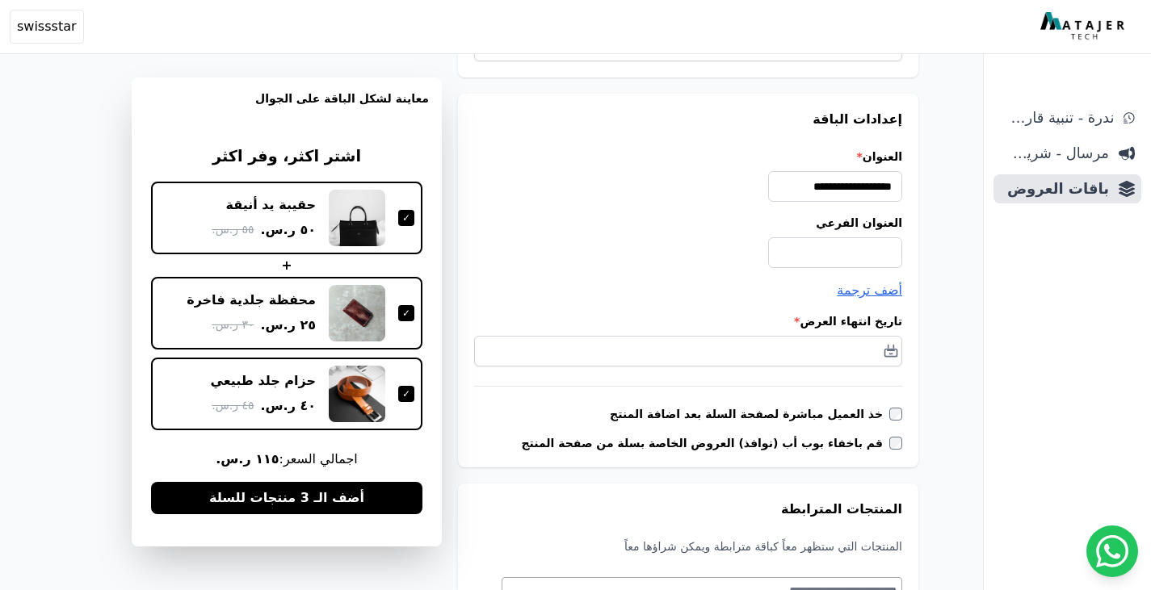
scroll to position [138, 0]
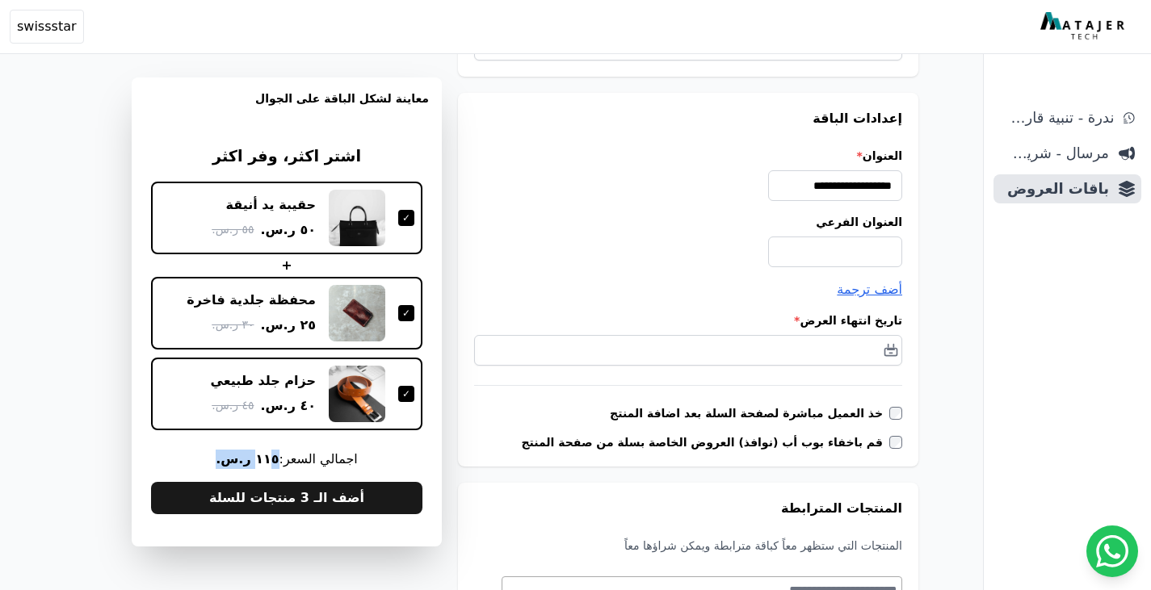
drag, startPoint x: 265, startPoint y: 455, endPoint x: 321, endPoint y: 493, distance: 67.6
click at [213, 447] on div "اشتر اكثر، وفر اكثر حقيبة يد أنيقة ٥٠ ر.س. ٥٥ ر.س. + محفظة جلدية فاخرة ٢٥ ر.س. …" at bounding box center [286, 329] width 271 height 369
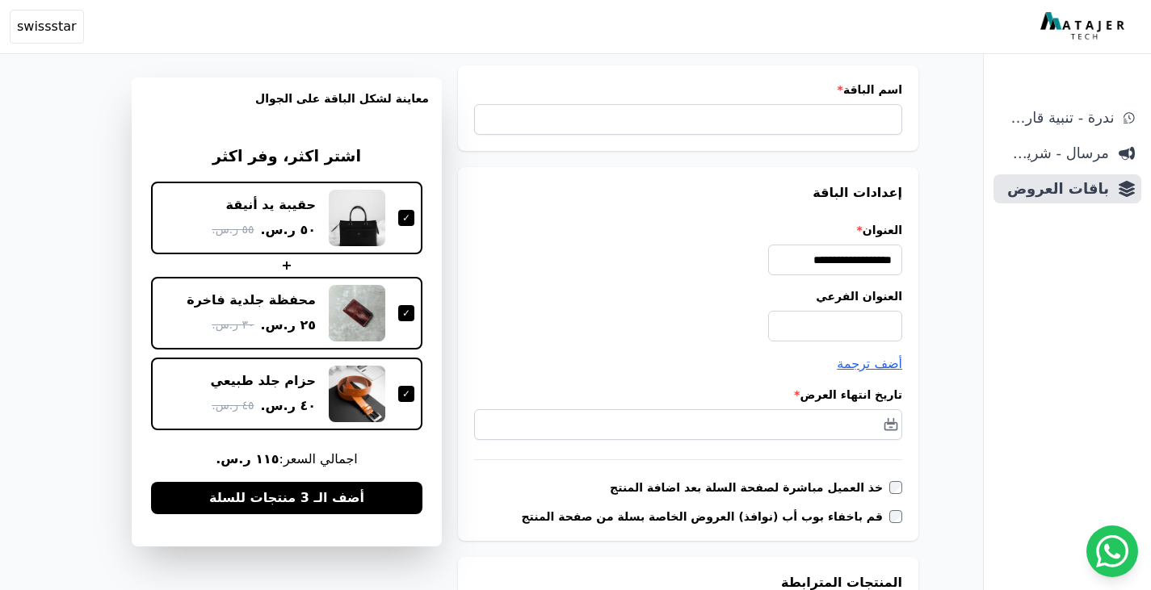
scroll to position [0, 0]
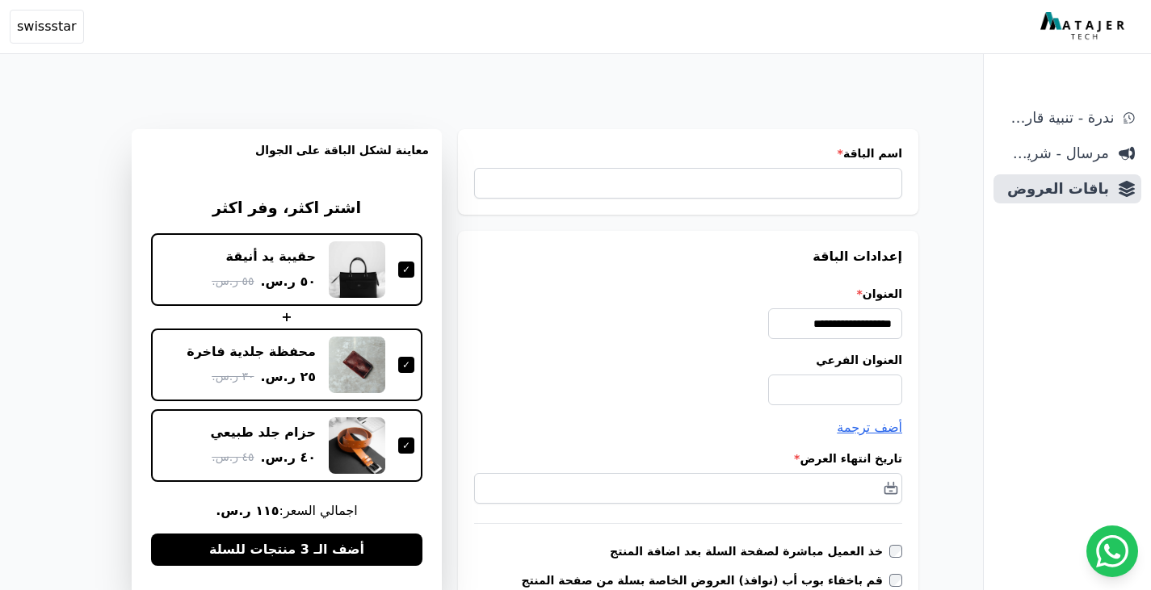
click at [1095, 171] on ul "ندرة - تنبية قارب علي النفاذ مرسال - شريط دعاية باقات العروض" at bounding box center [1067, 153] width 148 height 100
click at [1093, 182] on span "باقات العروض" at bounding box center [1054, 189] width 109 height 23
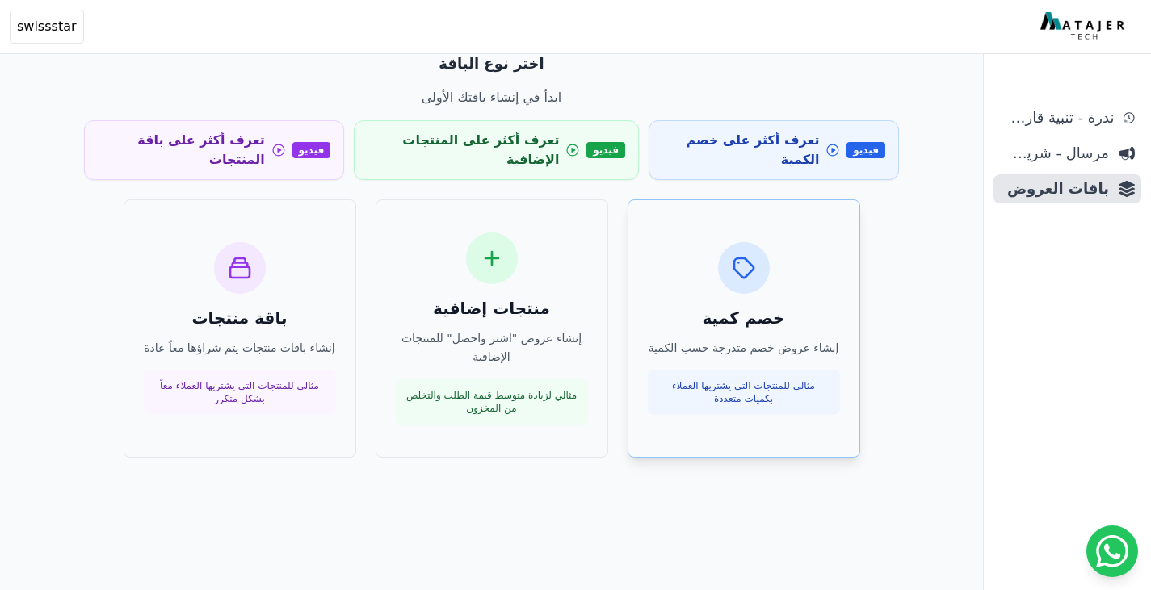
scroll to position [72, 0]
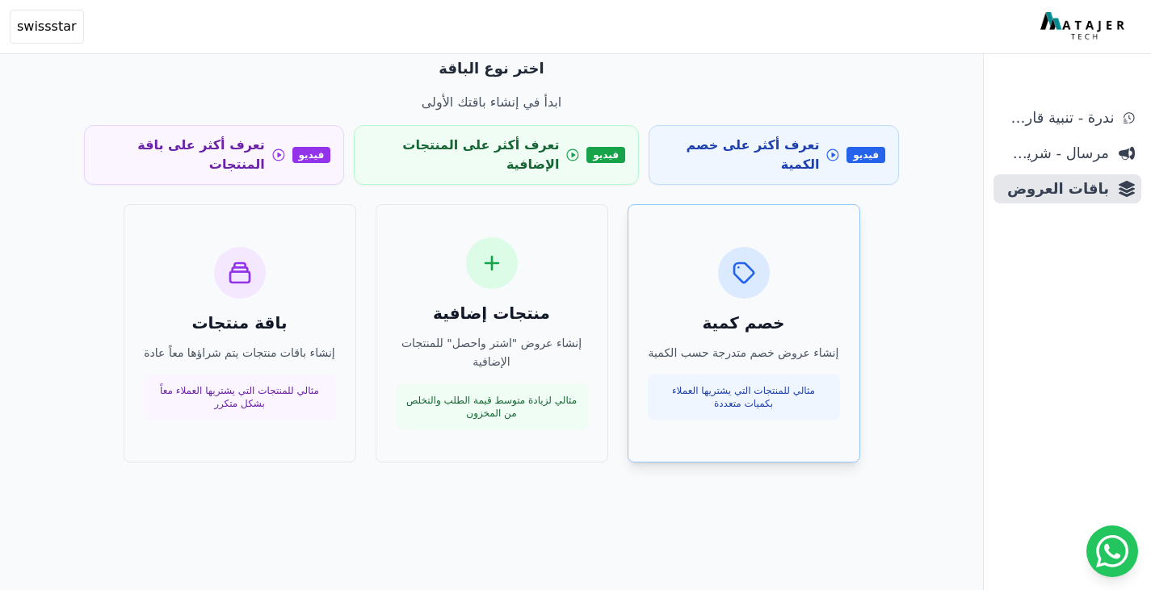
click at [799, 205] on div "خصم كمية إنشاء عروض خصم متدرجة حسب الكمية مثالي للمنتجات التي يشتريها العملاء ب…" at bounding box center [743, 333] width 233 height 258
click at [539, 334] on p "إنشاء عروض "اشتر واحصل" للمنتجات الإضافية" at bounding box center [492, 352] width 192 height 37
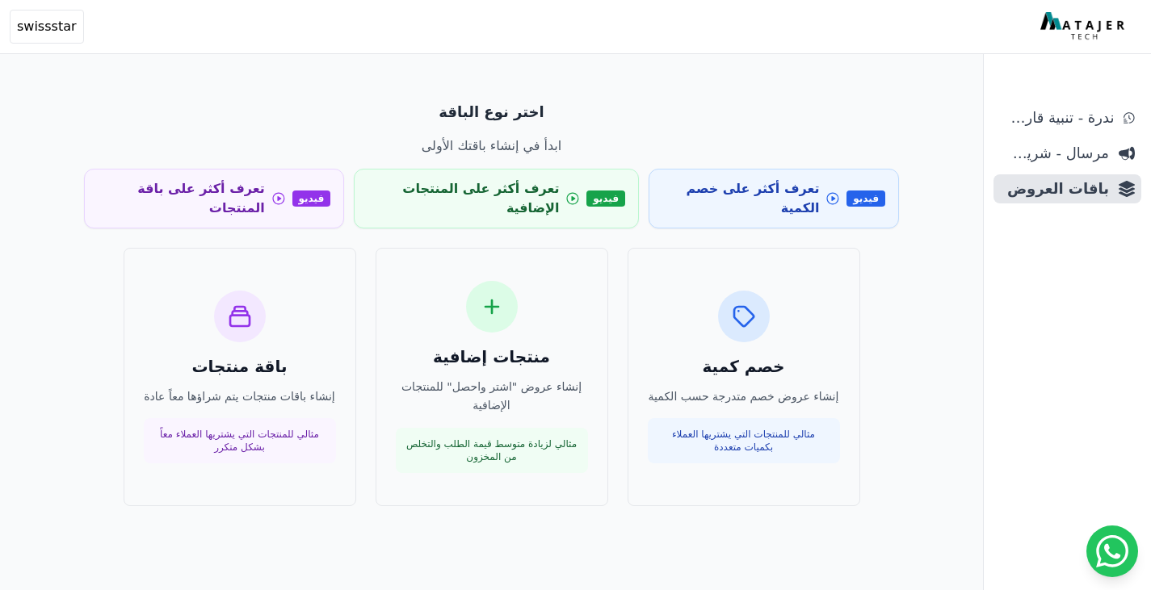
scroll to position [0, 0]
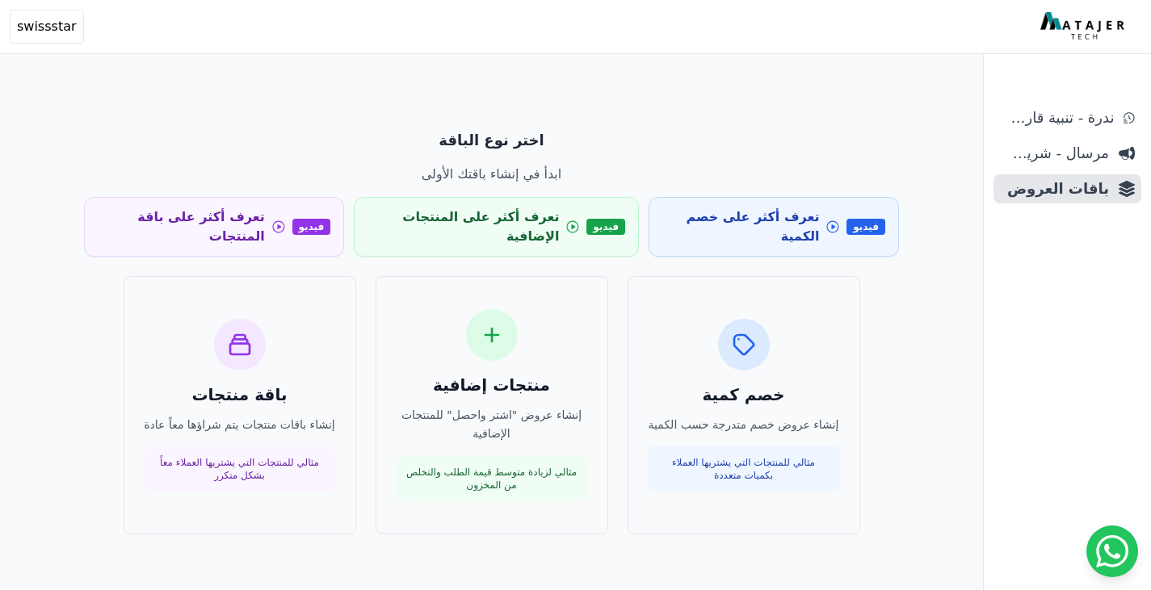
click at [626, 128] on div "اختر نوع الباقة ابدأ في إنشاء باقتك الأولى فيديو تعرف أكثر على خصم الكمية فيديو…" at bounding box center [492, 332] width 854 height 444
click at [631, 200] on div "فيديو تعرف أكثر على خصم الكمية فيديو تعرف أكثر على المنتجات الإضافية فيديو تعرف…" at bounding box center [491, 227] width 815 height 60
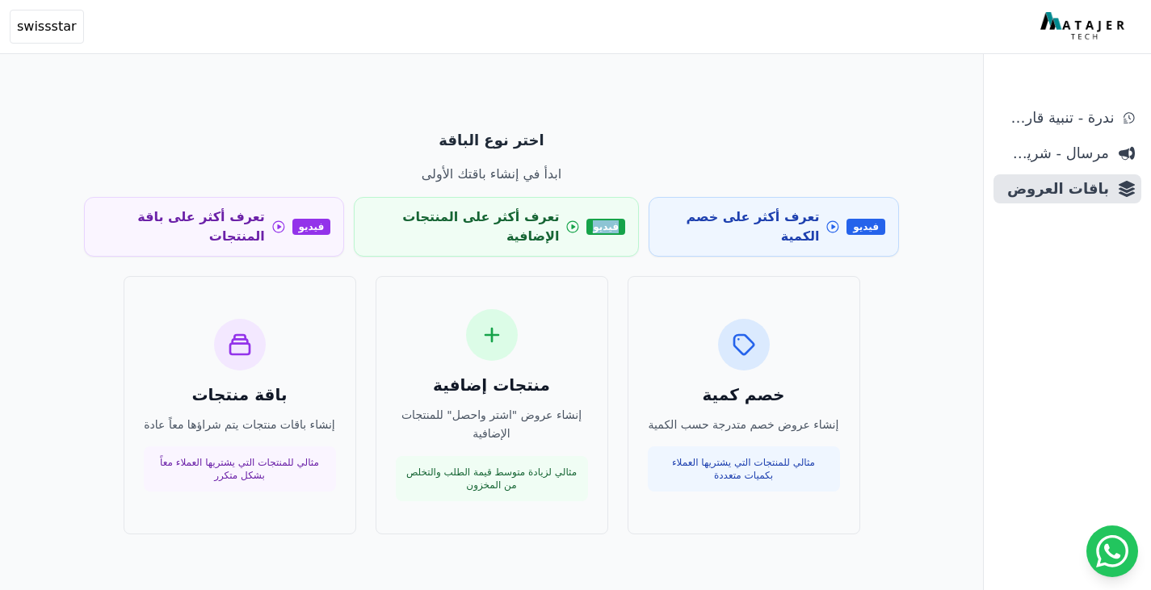
click at [631, 200] on div "فيديو تعرف أكثر على خصم الكمية فيديو تعرف أكثر على المنتجات الإضافية فيديو تعرف…" at bounding box center [491, 227] width 815 height 60
click at [733, 149] on p "اختر نوع الباقة" at bounding box center [491, 140] width 815 height 23
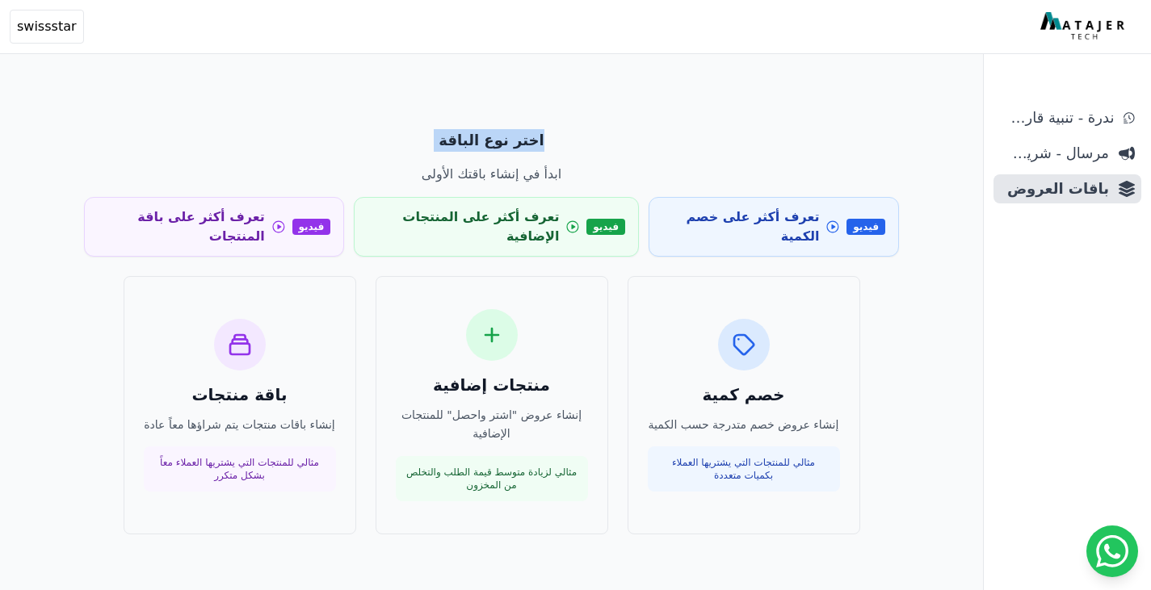
click at [630, 150] on p "اختر نوع الباقة" at bounding box center [491, 140] width 815 height 23
click at [621, 165] on div "اختر نوع الباقة ابدأ في إنشاء باقتك الأولى" at bounding box center [491, 156] width 815 height 55
click at [621, 165] on p "ابدأ في إنشاء باقتك الأولى" at bounding box center [491, 174] width 815 height 19
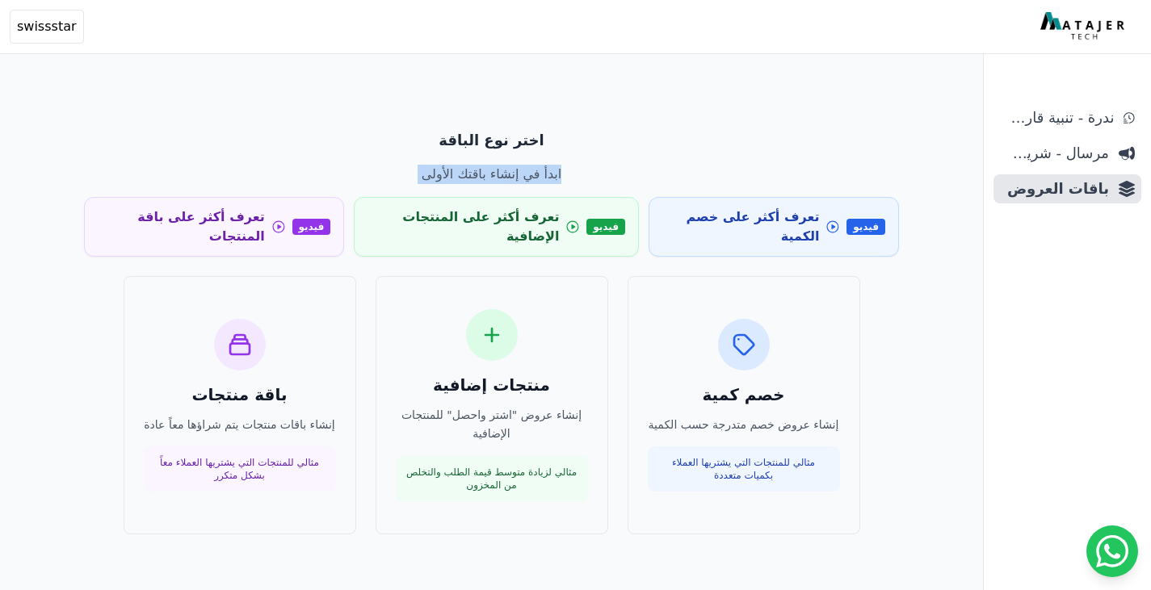
click at [621, 165] on p "ابدأ في إنشاء باقتك الأولى" at bounding box center [491, 174] width 815 height 19
click at [600, 369] on div "منتجات إضافية إنشاء عروض "اشتر واحصل" للمنتجات الإضافية مثالي لزيادة متوسط قيمة…" at bounding box center [491, 405] width 233 height 258
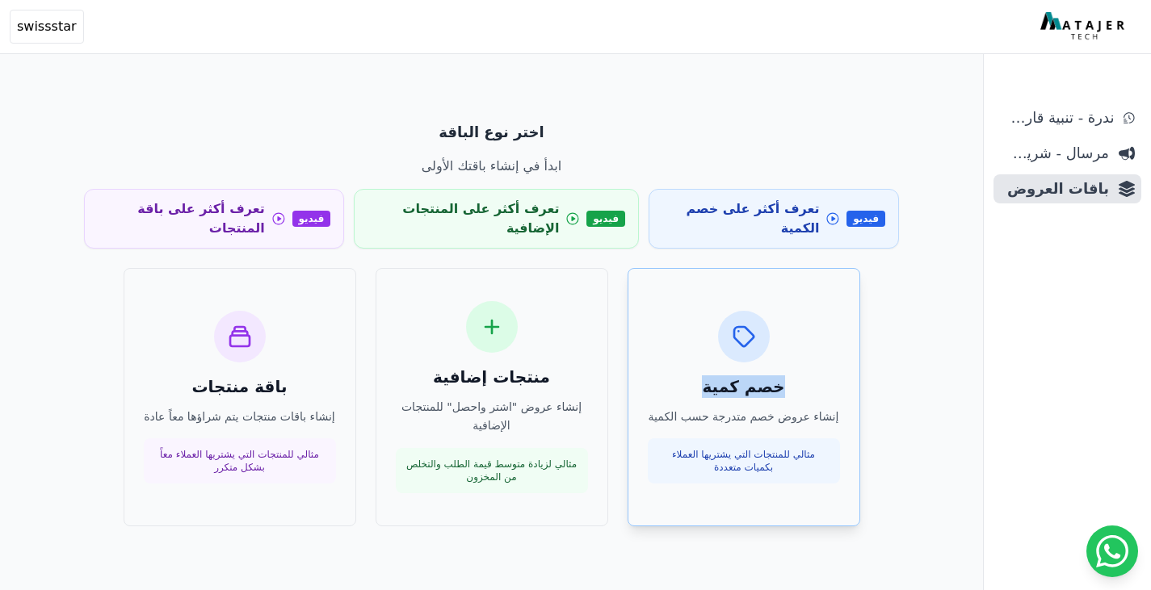
drag, startPoint x: 791, startPoint y: 366, endPoint x: 674, endPoint y: 366, distance: 116.3
click at [674, 375] on h3 "خصم كمية" at bounding box center [744, 386] width 192 height 23
